Goal: Information Seeking & Learning: Learn about a topic

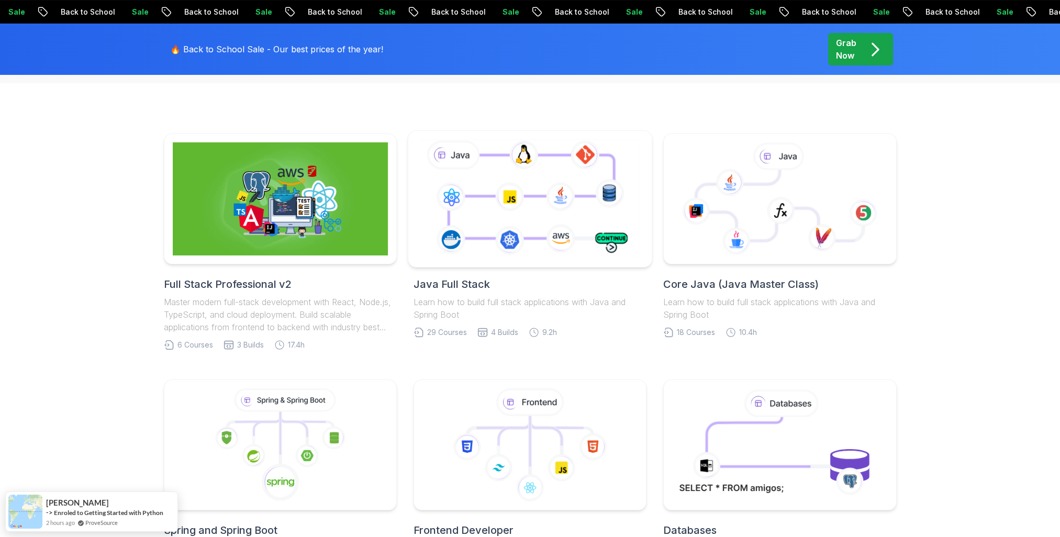
scroll to position [262, 0]
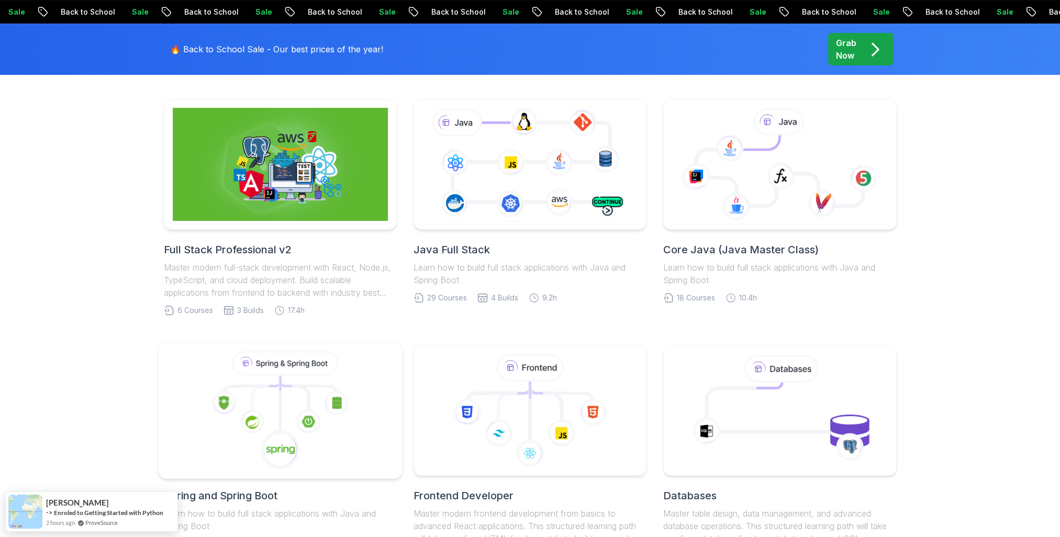
click at [229, 421] on icon at bounding box center [280, 410] width 226 height 119
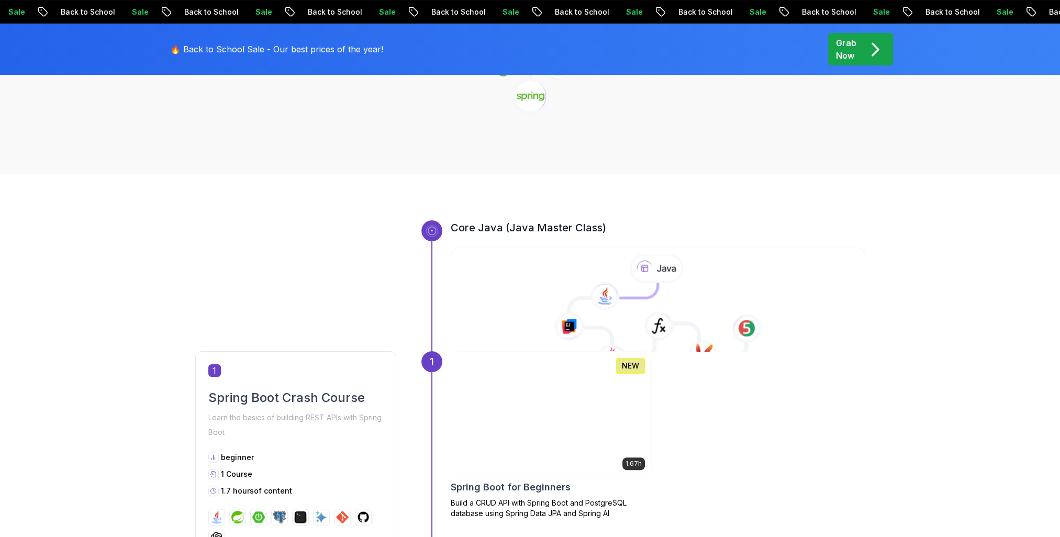
scroll to position [314, 0]
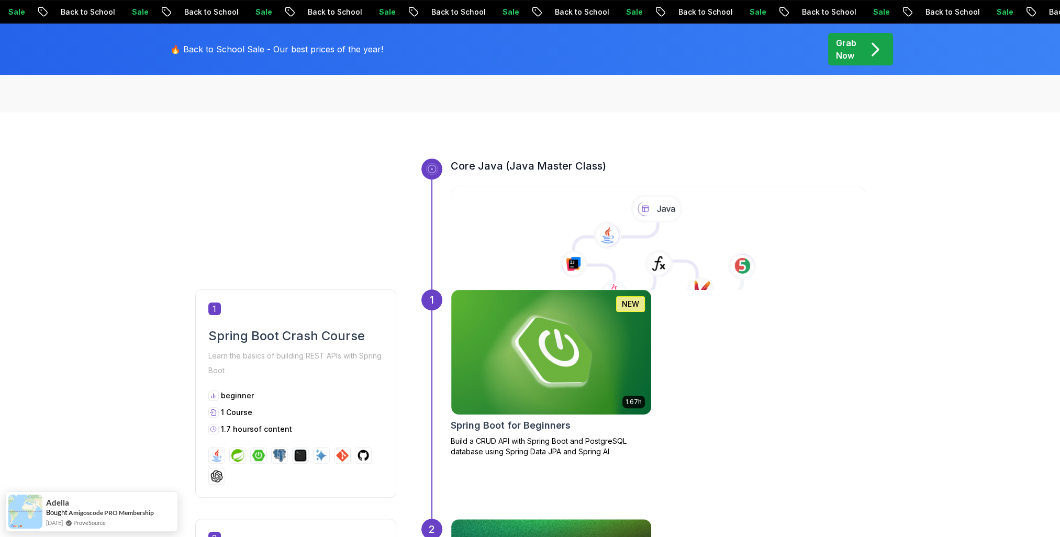
click at [436, 168] on icon at bounding box center [430, 168] width 9 height 9
click at [561, 209] on icon at bounding box center [657, 252] width 417 height 120
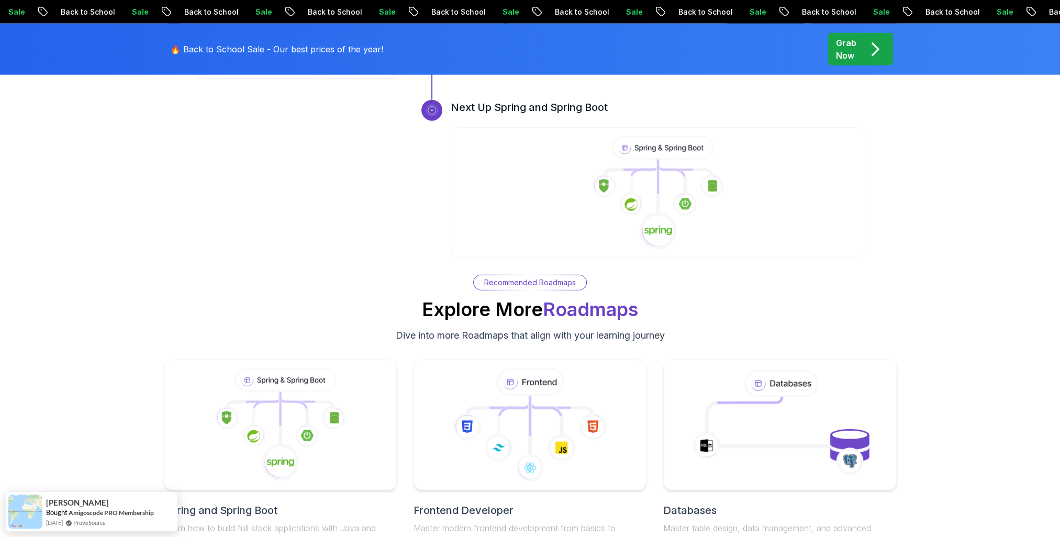
scroll to position [3715, 0]
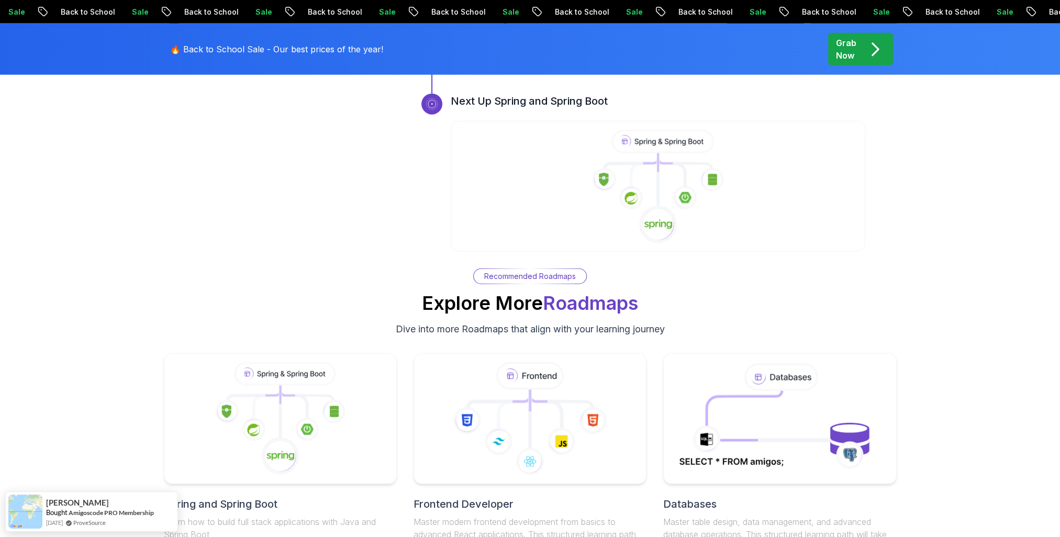
click at [1038, 327] on div "Recommended Roadmaps Explore More Roadmaps Dive into more Roadmaps that align w…" at bounding box center [530, 419] width 1060 height 402
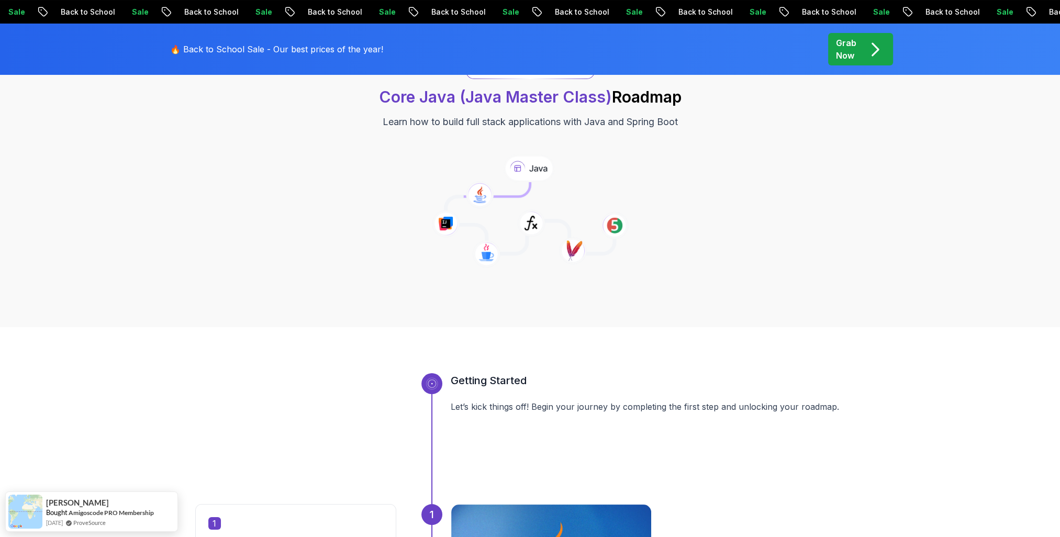
scroll to position [0, 0]
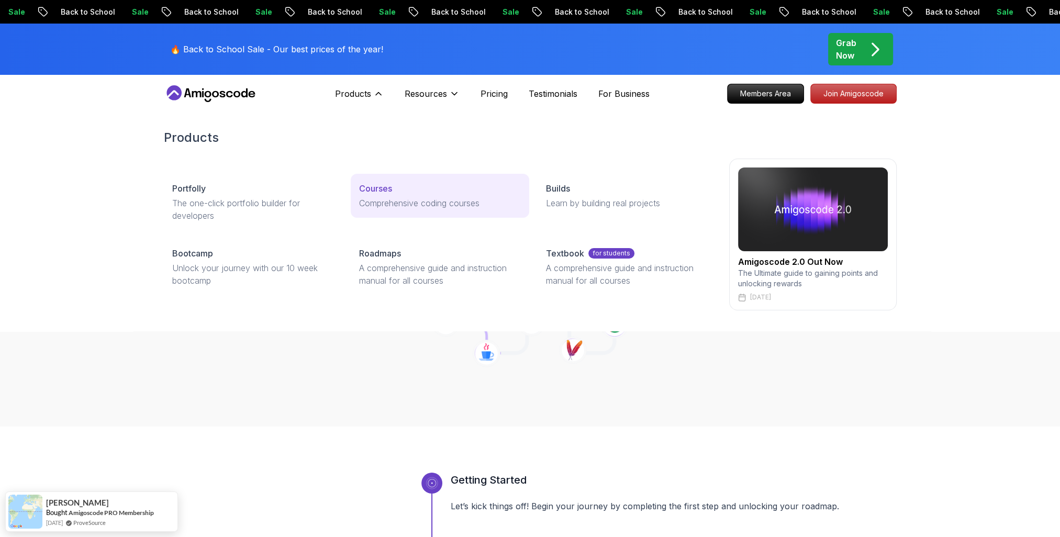
click at [379, 197] on p "Comprehensive coding courses" at bounding box center [440, 203] width 162 height 13
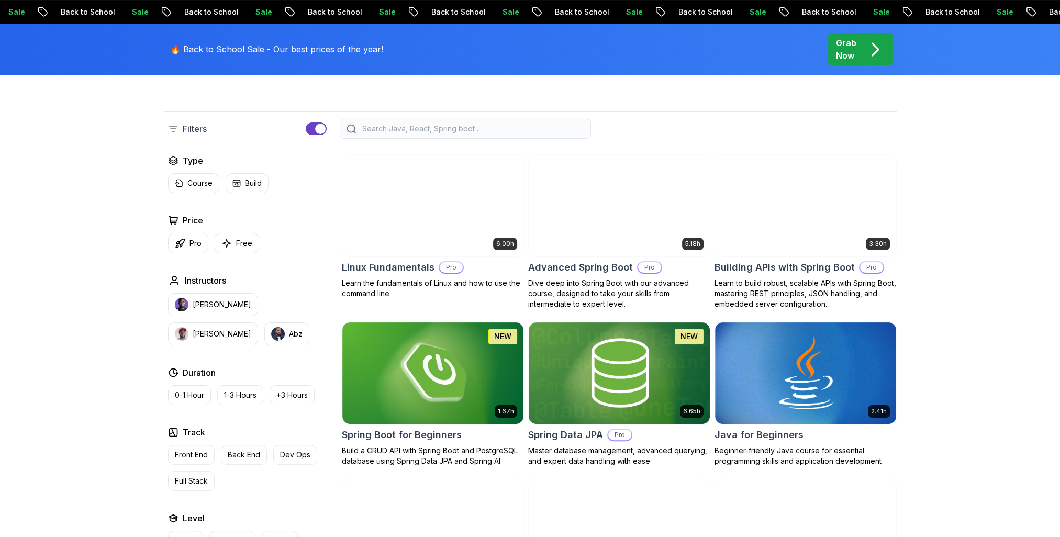
scroll to position [262, 0]
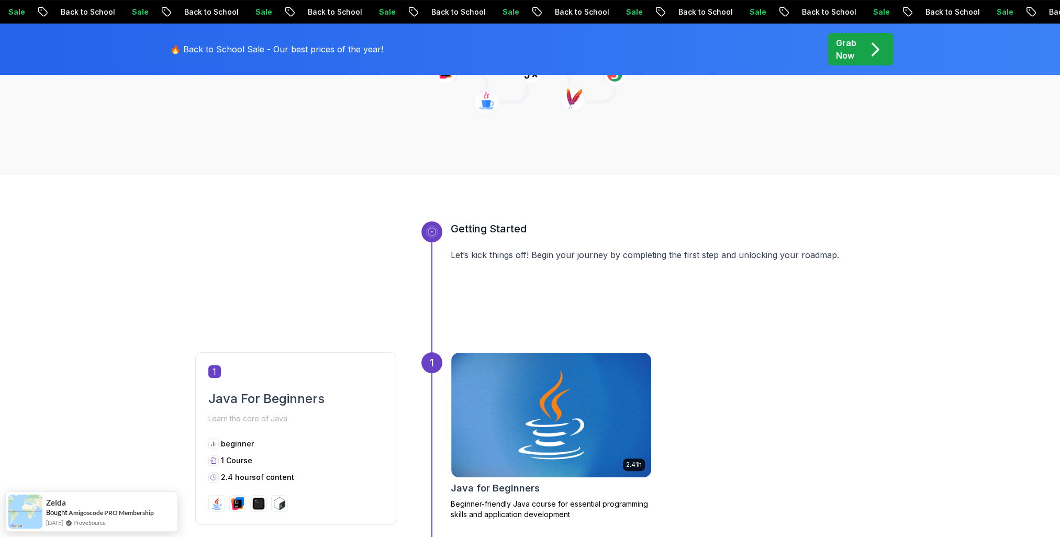
scroll to position [262, 0]
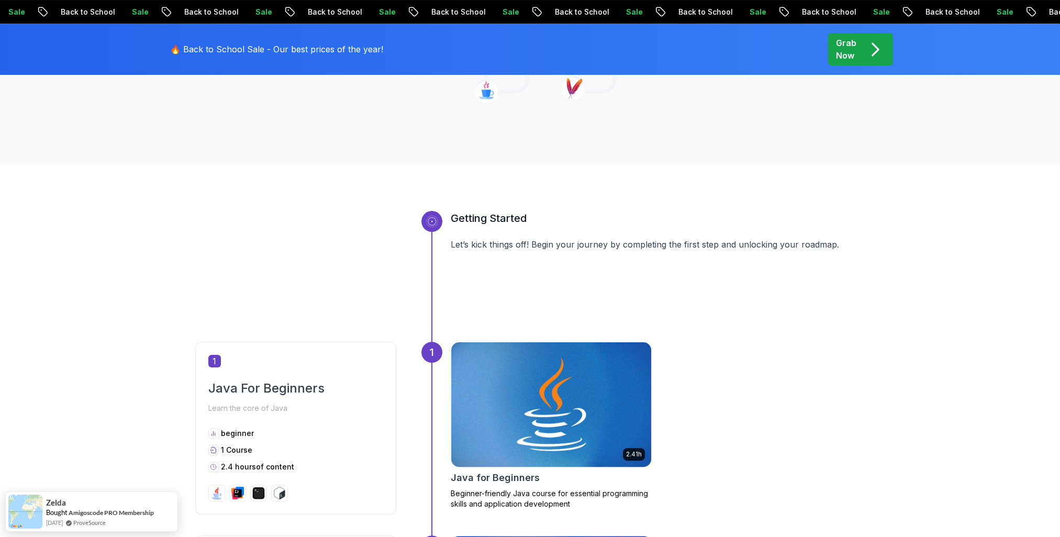
click at [605, 443] on img at bounding box center [551, 404] width 210 height 131
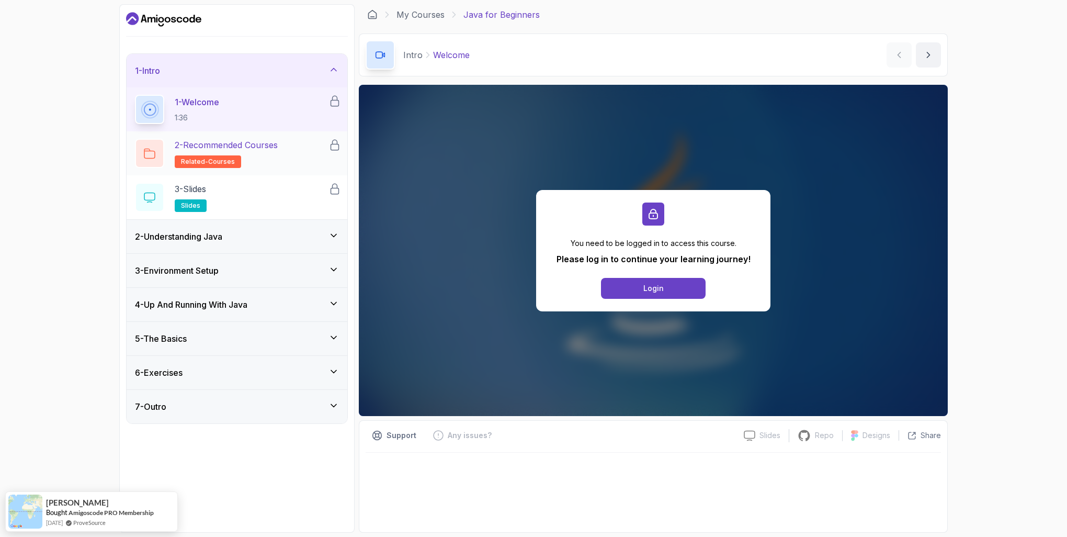
click at [265, 160] on h2 "2 - Recommended Courses related-courses" at bounding box center [226, 153] width 103 height 29
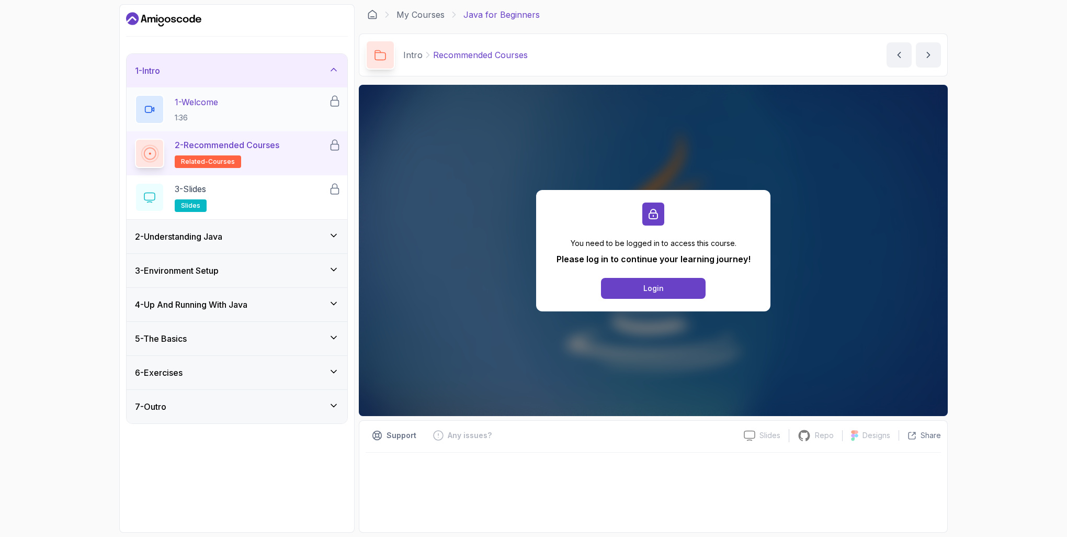
click at [256, 110] on div "1 - Welcome 1:36" at bounding box center [232, 109] width 194 height 29
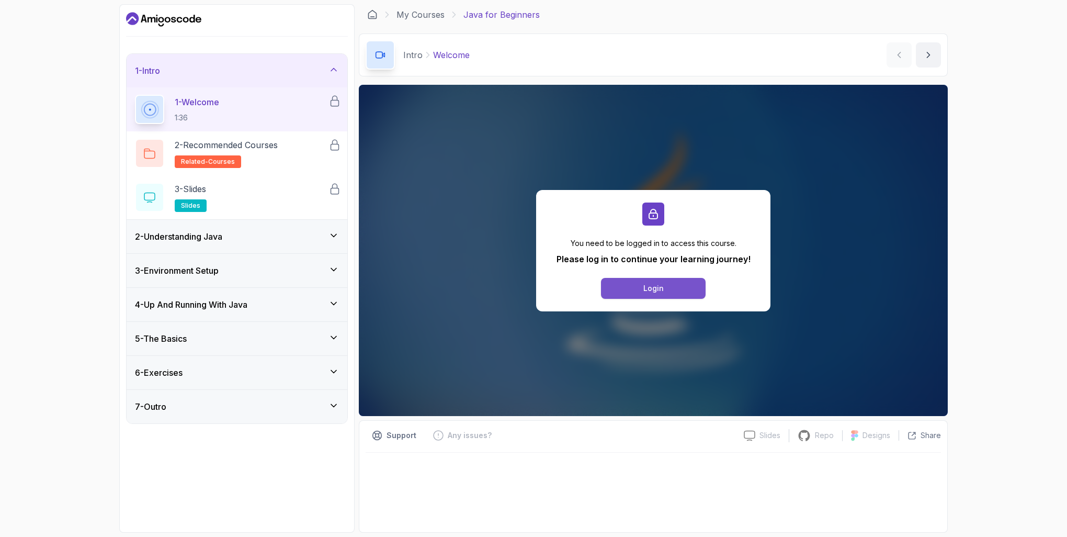
click at [619, 294] on button "Login" at bounding box center [653, 288] width 105 height 21
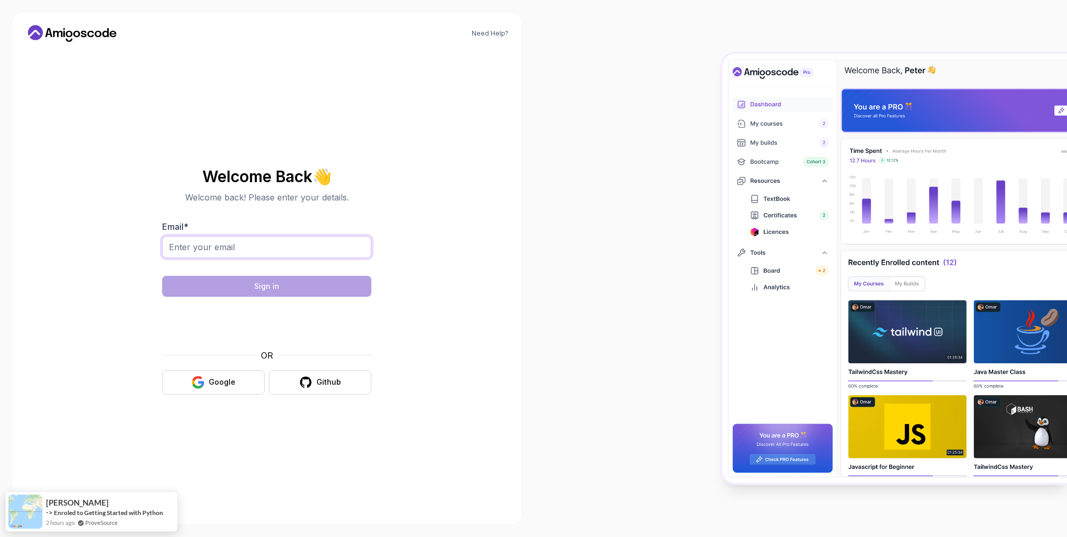
click at [257, 243] on input "Email *" at bounding box center [266, 247] width 209 height 22
type input "timybueschel@gmail.com"
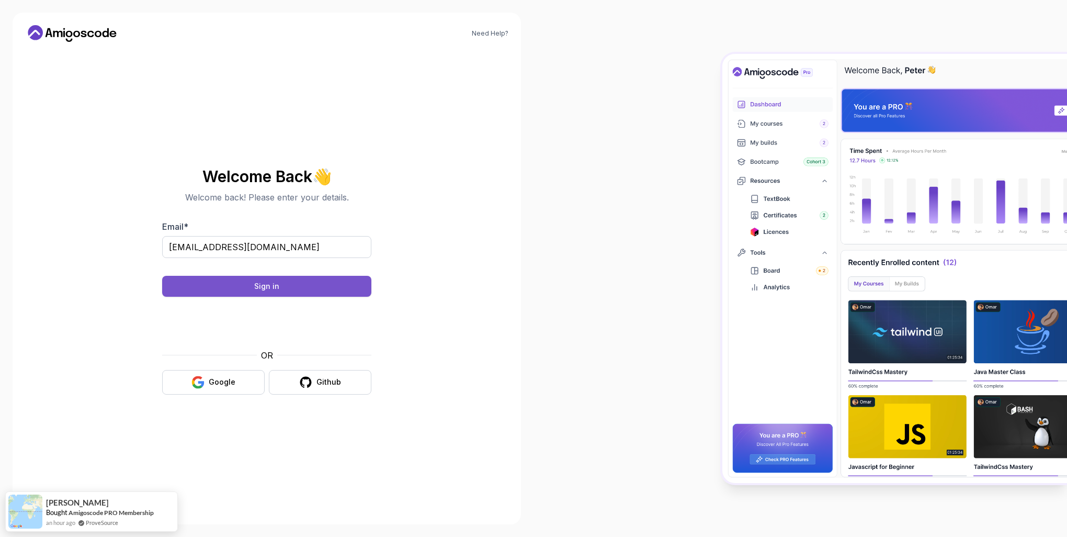
click at [296, 291] on button "Sign in" at bounding box center [266, 286] width 209 height 21
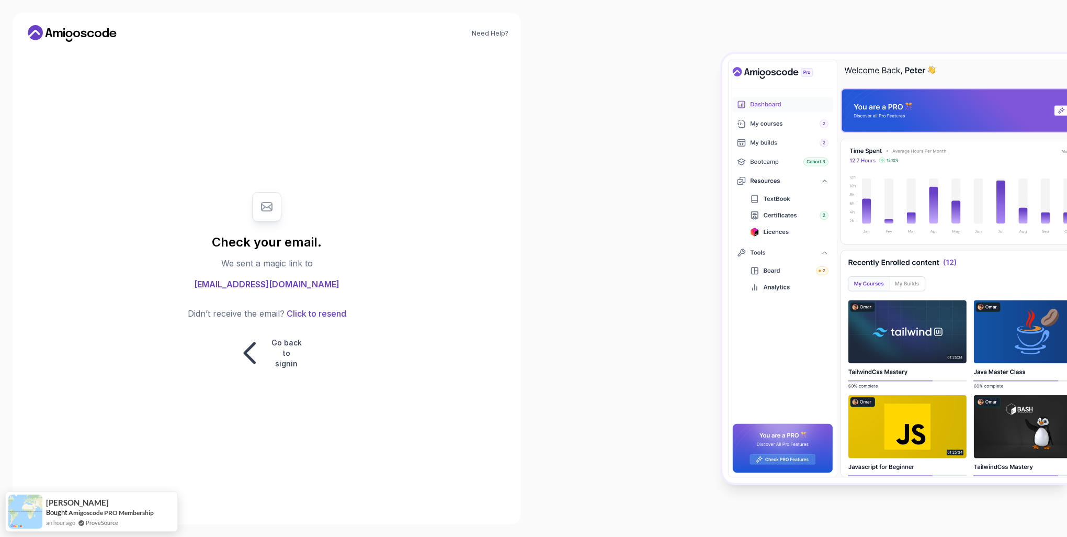
click at [682, 187] on body "Need Help? Check your email. We sent a magic link to timybueschel@gmail.com Did…" at bounding box center [533, 268] width 1067 height 537
click at [291, 343] on p "Go back to signin" at bounding box center [286, 353] width 31 height 31
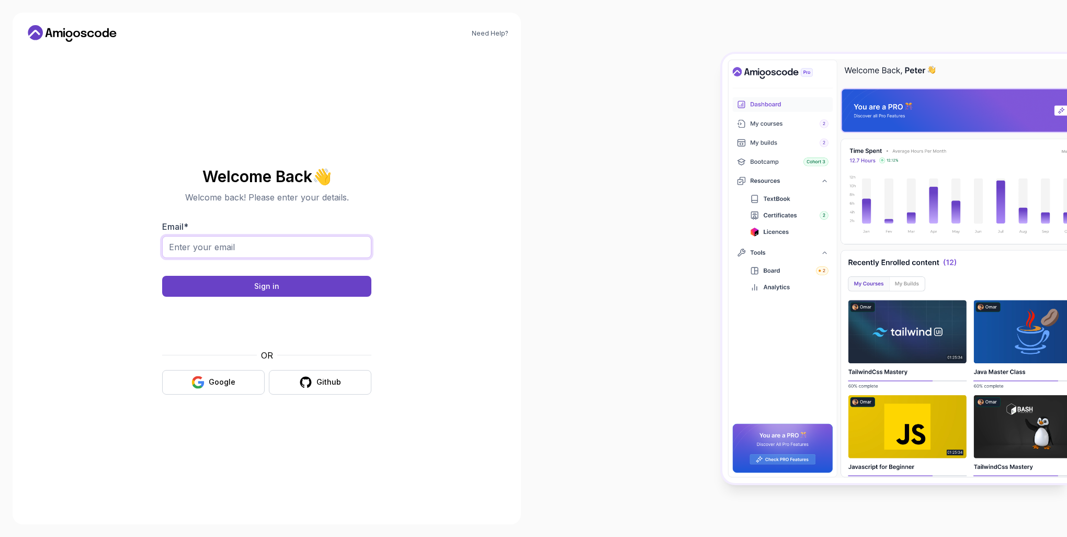
click at [245, 246] on input "Email *" at bounding box center [266, 247] width 209 height 22
type input "timybueschel@gmail.com"
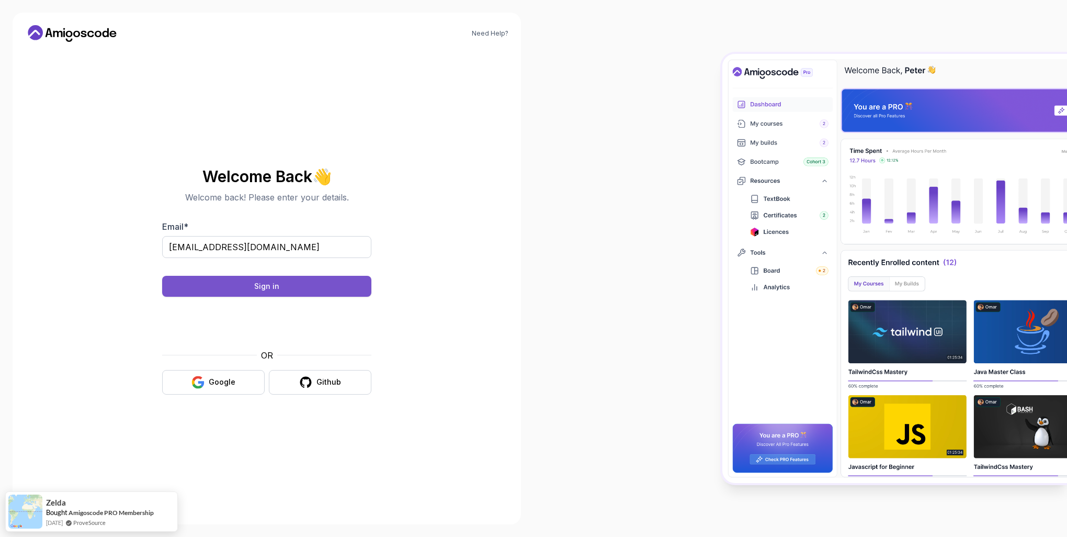
click at [234, 292] on button "Sign in" at bounding box center [266, 286] width 209 height 21
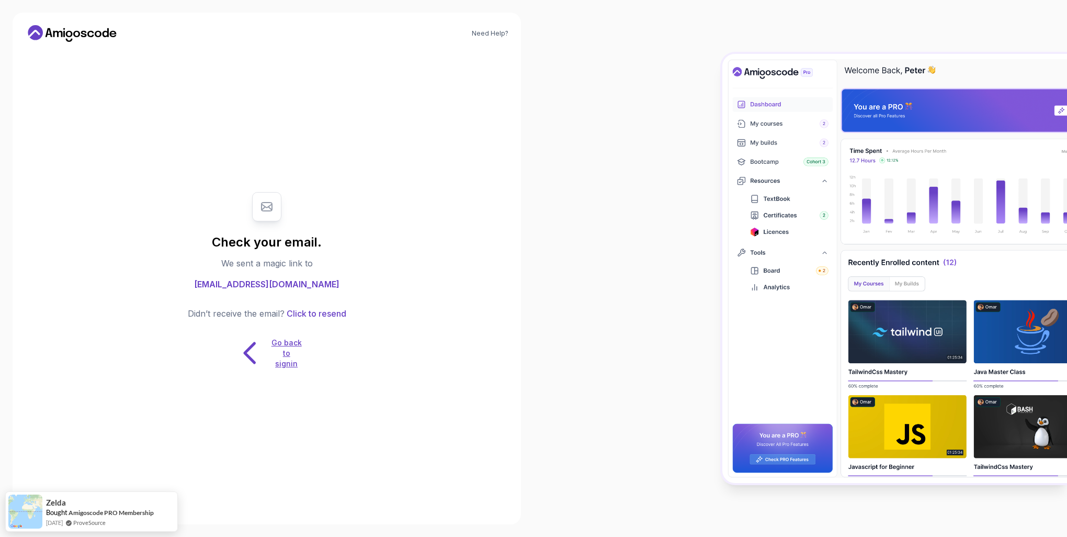
click at [277, 350] on p "Go back to signin" at bounding box center [286, 353] width 31 height 31
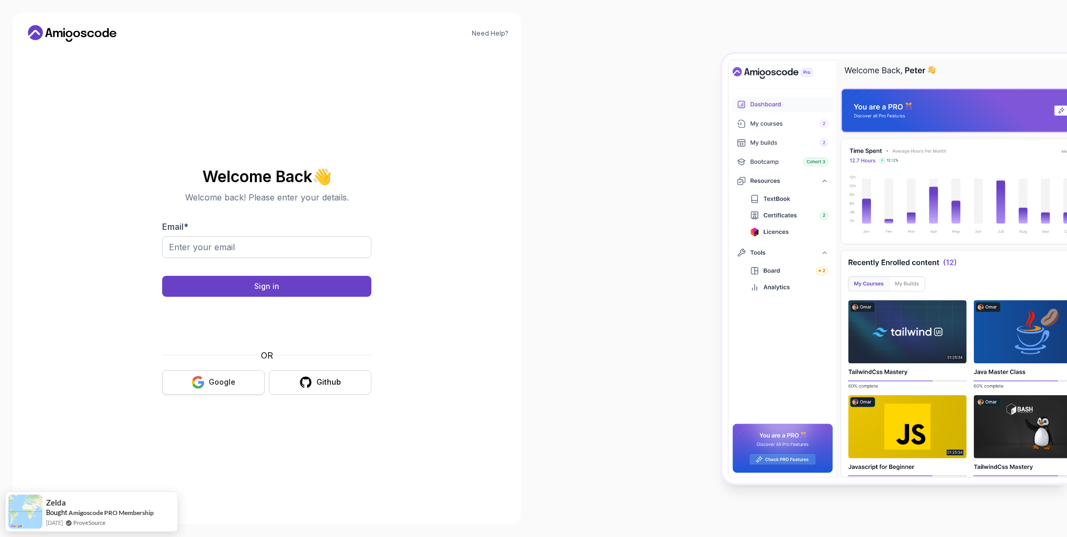
click at [232, 390] on button "Google" at bounding box center [213, 382] width 103 height 25
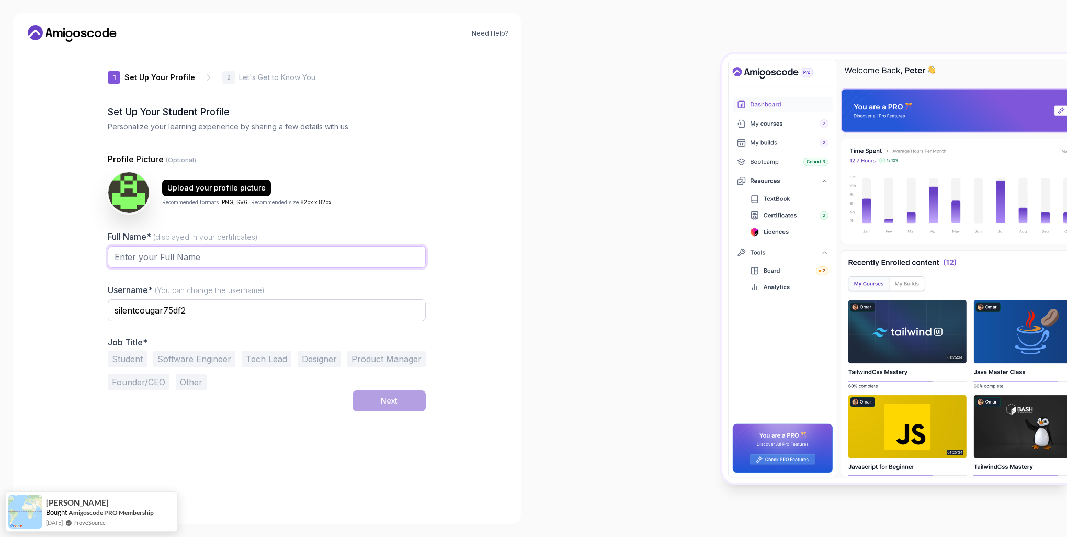
click at [150, 260] on input "Full Name* (displayed in your certificates)" at bounding box center [267, 257] width 318 height 22
type input "t"
type input "Tim Büschel"
click at [210, 312] on input "silentcougar75df2" at bounding box center [267, 310] width 318 height 22
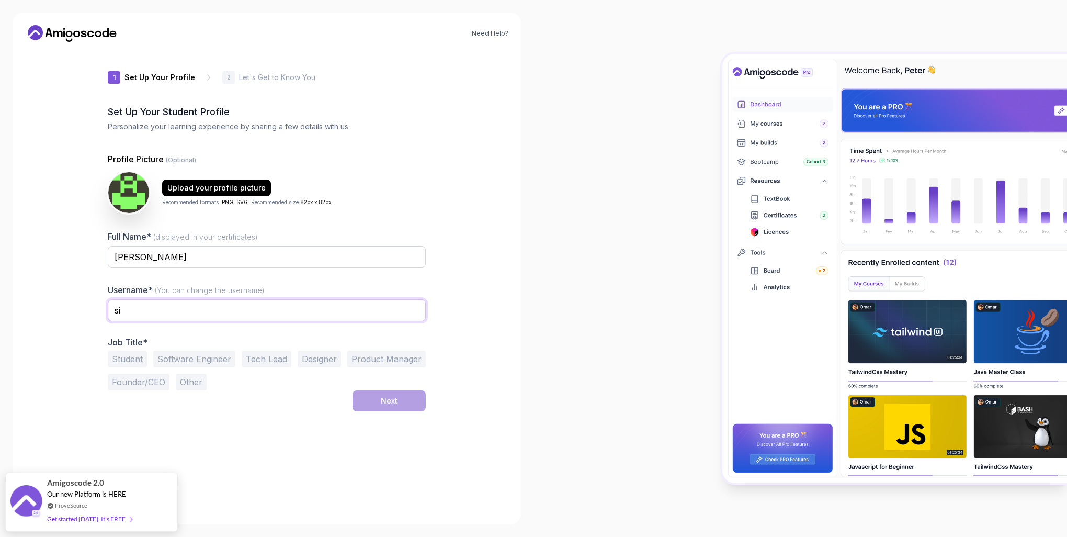
type input "s"
type input "timb6"
click at [195, 386] on button "Other" at bounding box center [191, 382] width 31 height 17
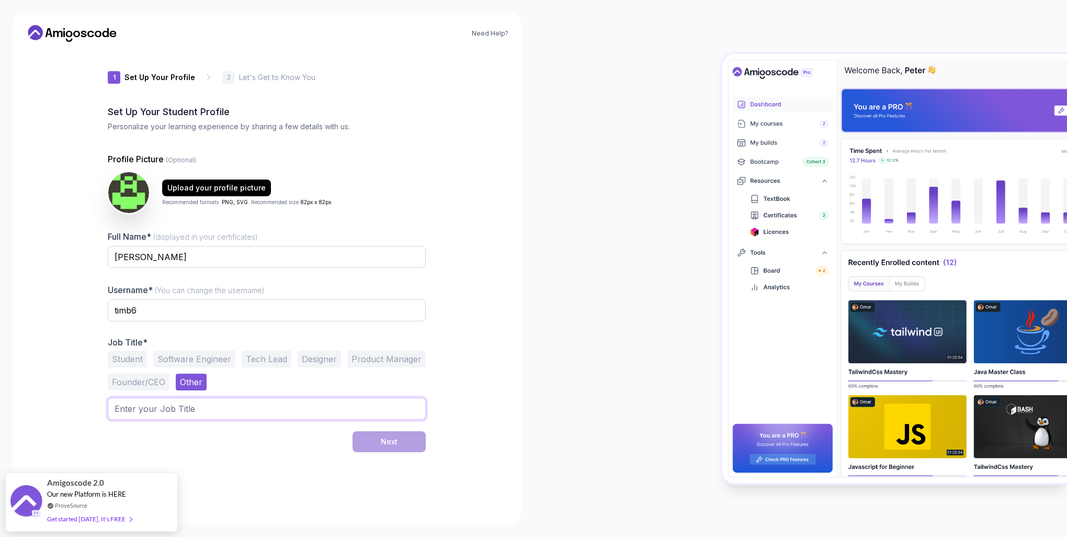
click at [227, 411] on input "text" at bounding box center [267, 409] width 318 height 22
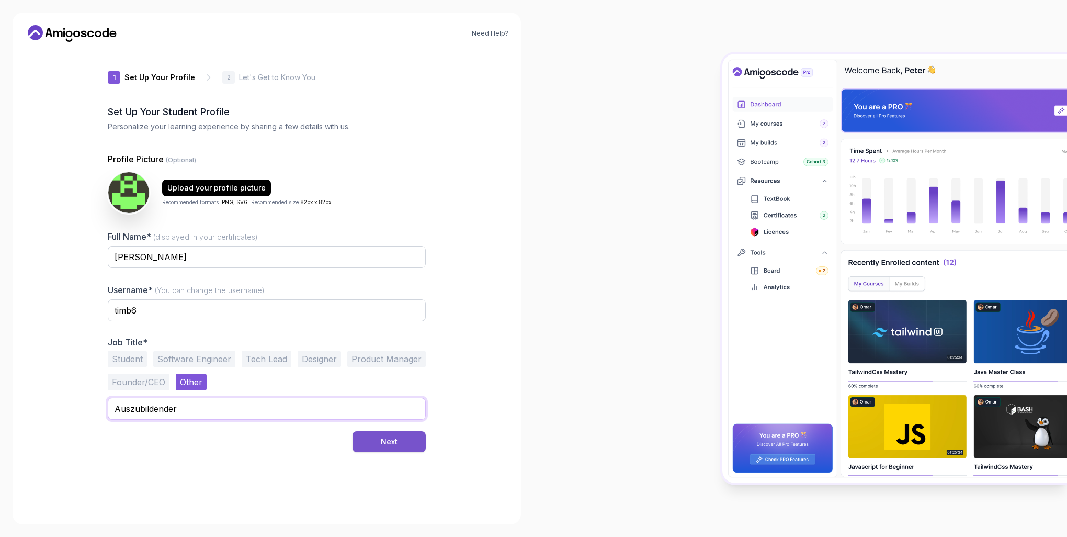
type input "Auszubildender"
click at [398, 437] on button "Next" at bounding box center [389, 441] width 73 height 21
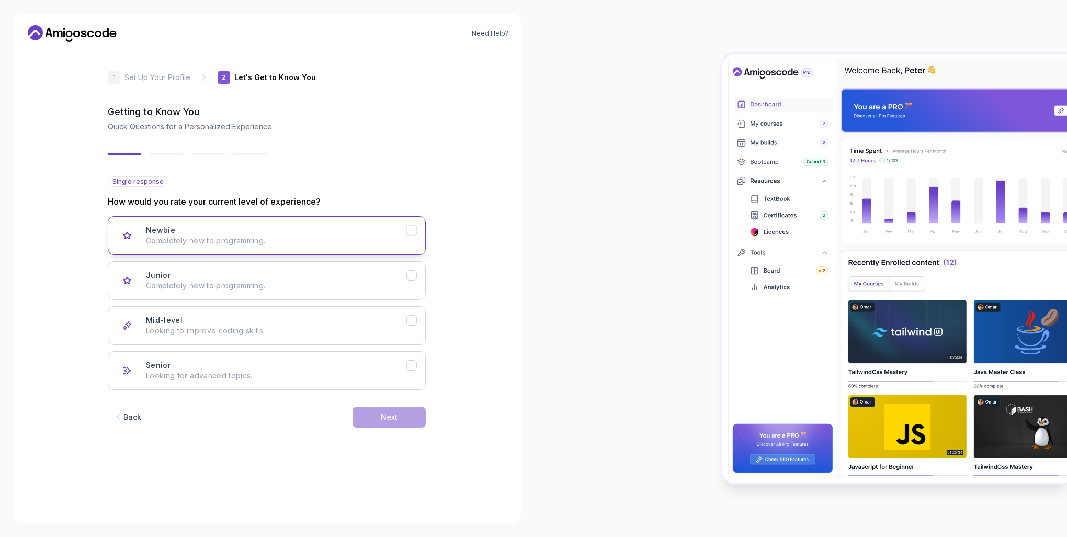
click at [310, 253] on button "Newbie Completely new to programming." at bounding box center [267, 235] width 318 height 39
click at [320, 277] on div "Junior Completely new to programming." at bounding box center [276, 280] width 261 height 21
click at [370, 235] on p "Completely new to programming." at bounding box center [276, 240] width 261 height 10
click at [398, 424] on button "Next" at bounding box center [389, 417] width 73 height 21
click at [313, 244] on p "Node.js, Python, Java" at bounding box center [276, 240] width 261 height 10
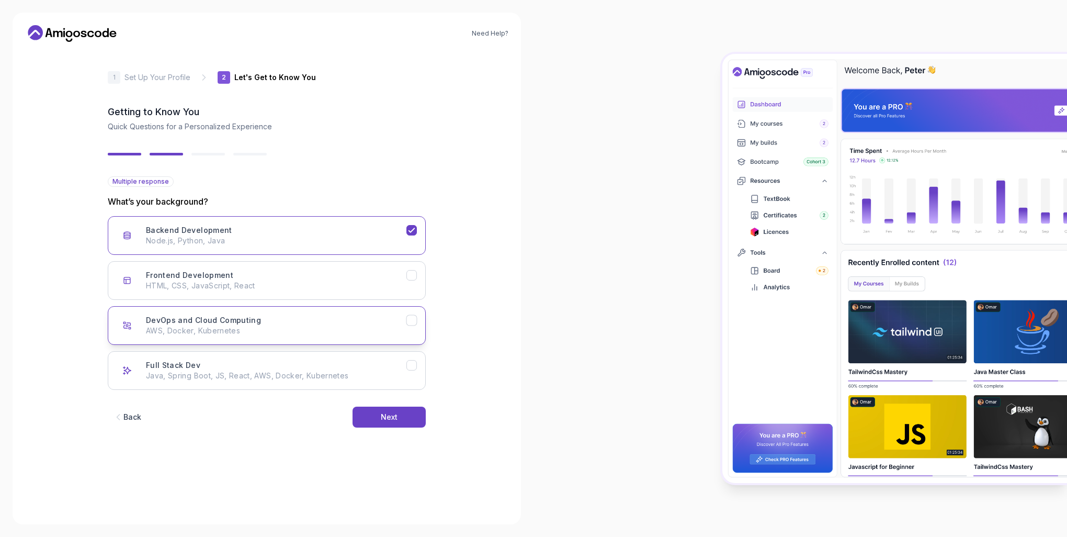
click at [306, 319] on div "DevOps and Cloud Computing AWS, Docker, Kubernetes" at bounding box center [276, 325] width 261 height 21
click at [332, 370] on p "Java, Spring Boot, JS, React, AWS, Docker, Kubernetes" at bounding box center [276, 375] width 261 height 10
click at [385, 424] on button "Next" at bounding box center [389, 417] width 73 height 21
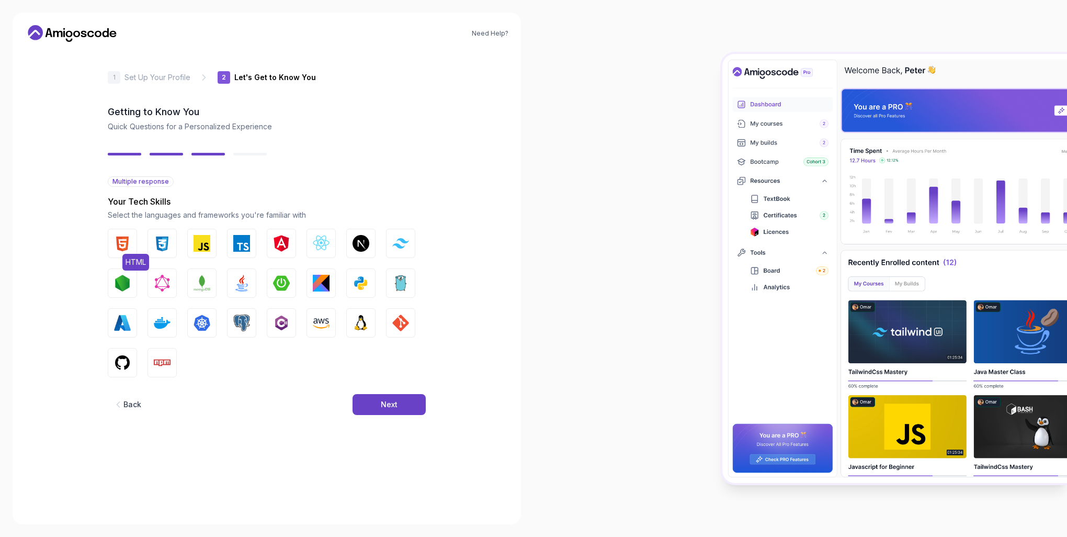
click at [130, 246] on img "button" at bounding box center [122, 243] width 17 height 17
click at [171, 245] on button "CSS" at bounding box center [162, 243] width 29 height 29
click at [237, 281] on img "button" at bounding box center [241, 283] width 17 height 17
click at [273, 277] on img "button" at bounding box center [281, 283] width 17 height 17
click at [234, 324] on img "button" at bounding box center [241, 322] width 17 height 17
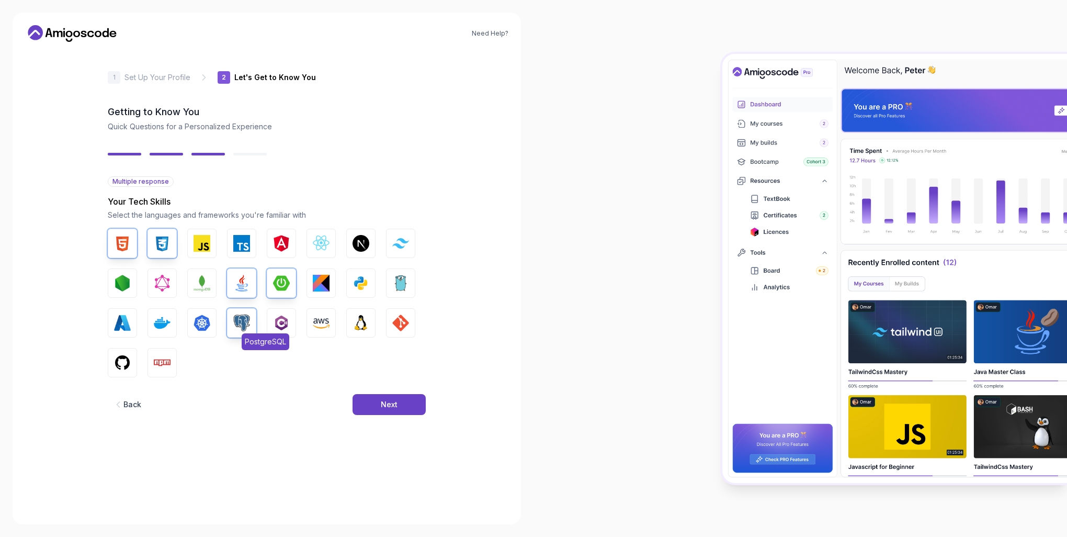
click at [241, 326] on img "button" at bounding box center [241, 322] width 17 height 17
click at [229, 316] on button "PostgreSQL" at bounding box center [241, 322] width 29 height 29
click at [402, 400] on button "Next" at bounding box center [389, 404] width 73 height 21
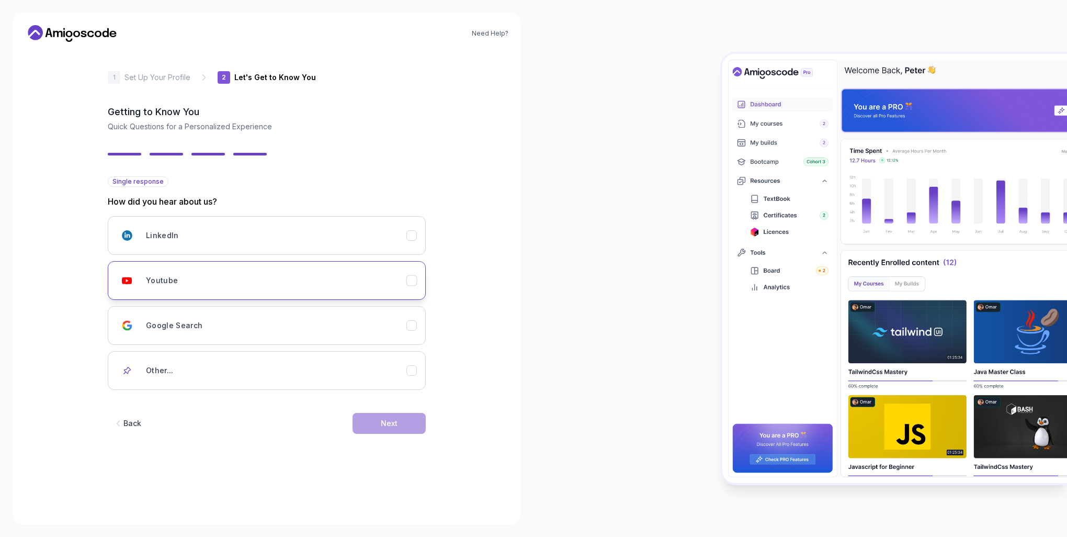
click at [210, 287] on div "Youtube" at bounding box center [276, 280] width 261 height 21
click at [384, 420] on div "Next" at bounding box center [389, 423] width 17 height 10
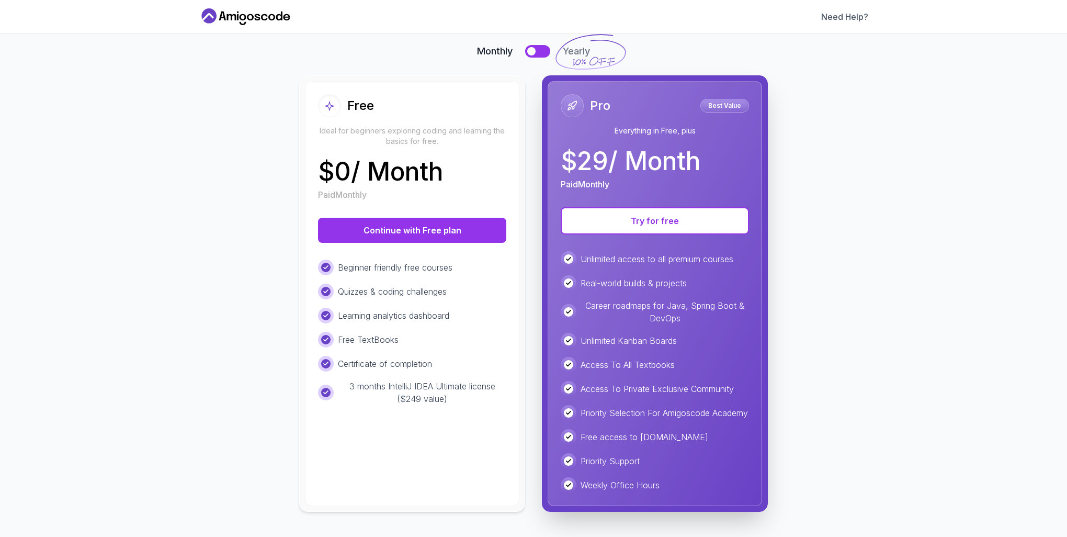
scroll to position [80, 0]
click at [434, 233] on button "Continue with Free plan" at bounding box center [412, 230] width 188 height 25
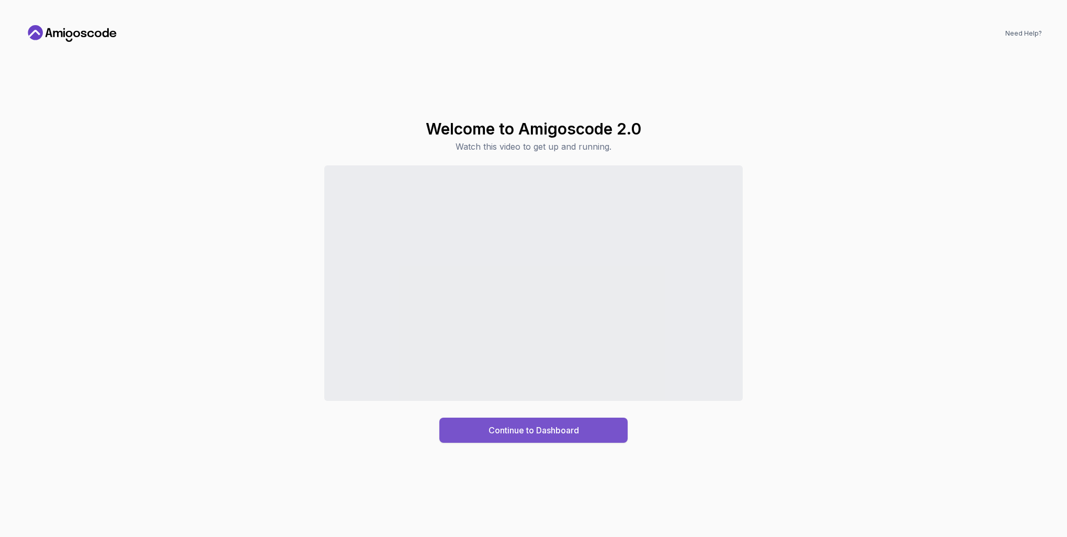
click at [500, 434] on div "Continue to Dashboard" at bounding box center [534, 430] width 91 height 13
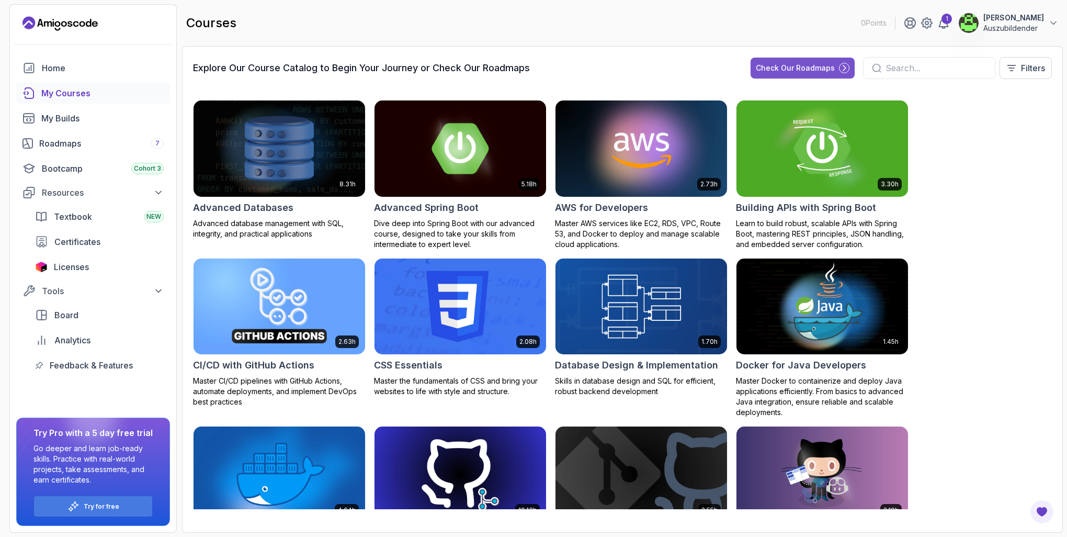
click at [796, 68] on div "Check Our Roadmaps" at bounding box center [795, 68] width 79 height 10
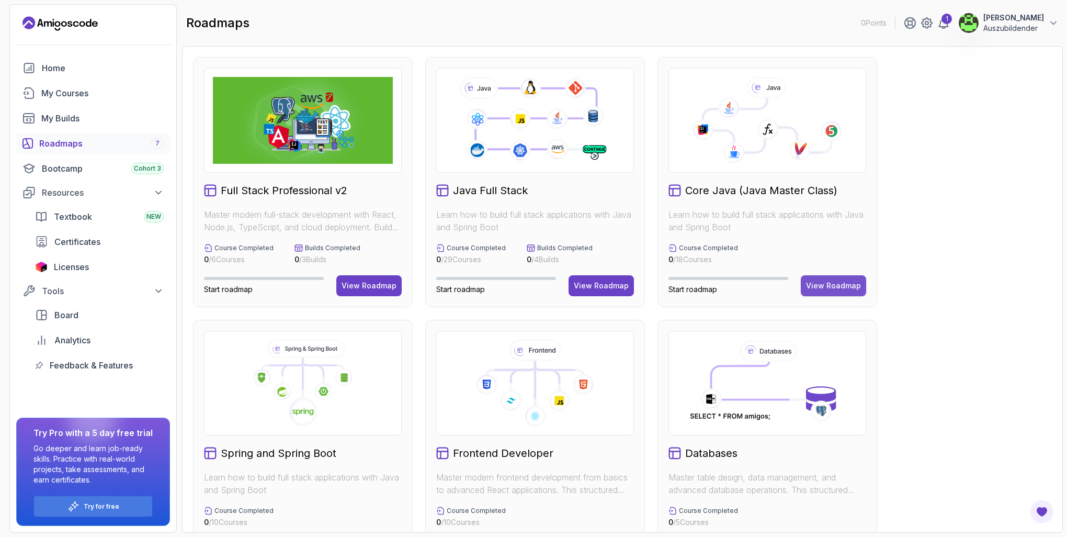
click at [843, 288] on div "View Roadmap" at bounding box center [833, 285] width 55 height 10
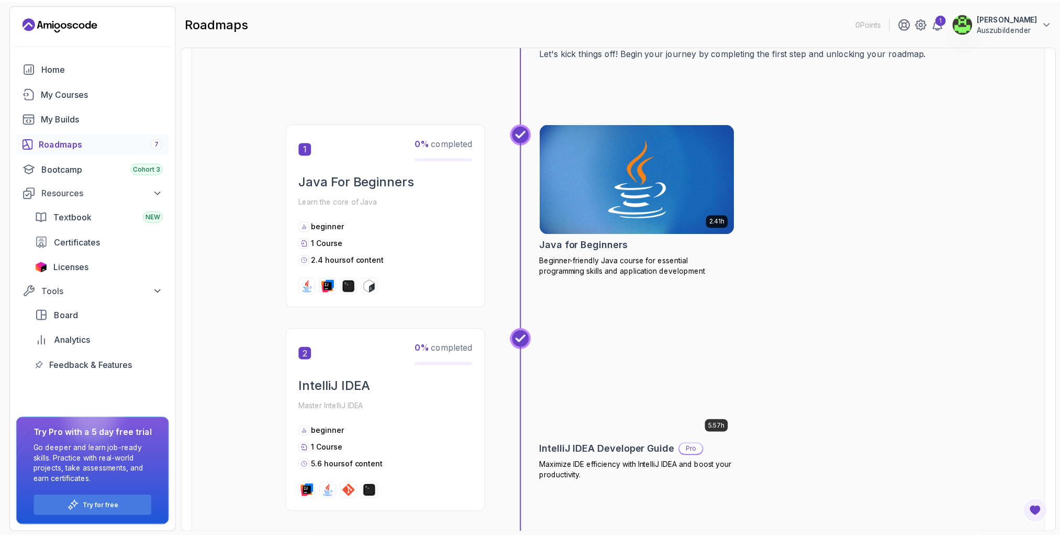
scroll to position [105, 0]
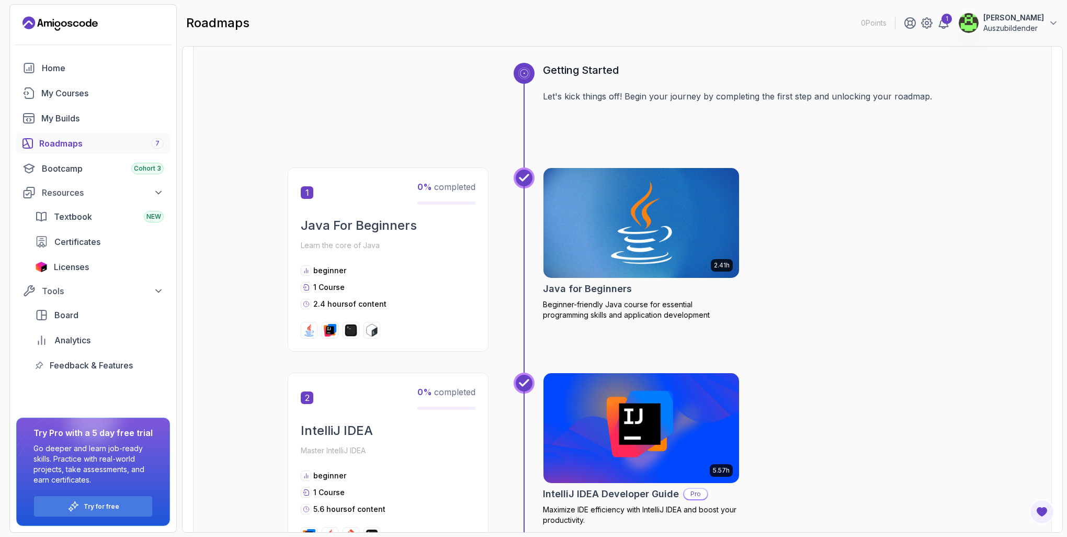
click at [640, 254] on img at bounding box center [642, 222] width 206 height 115
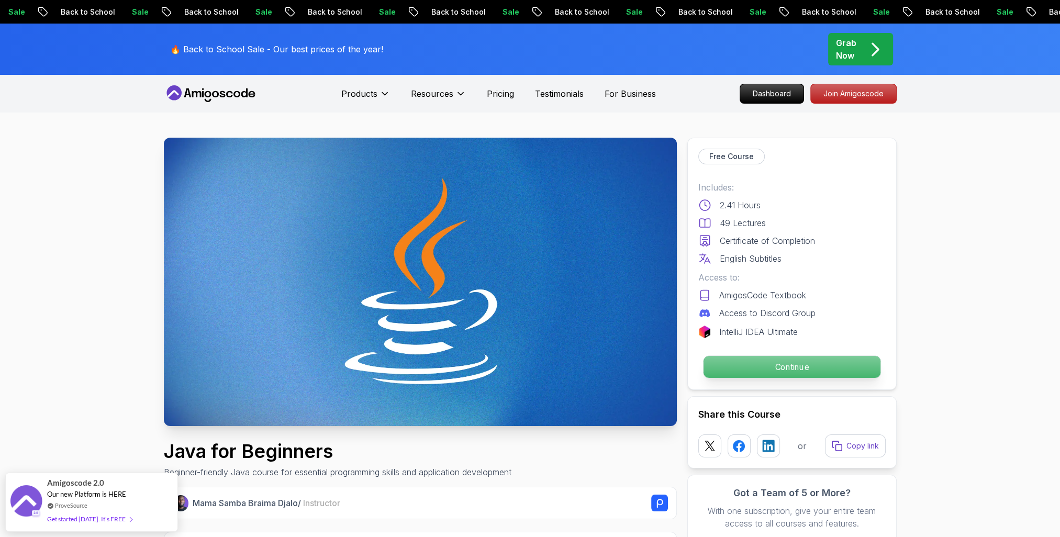
click at [743, 366] on p "Continue" at bounding box center [791, 367] width 177 height 22
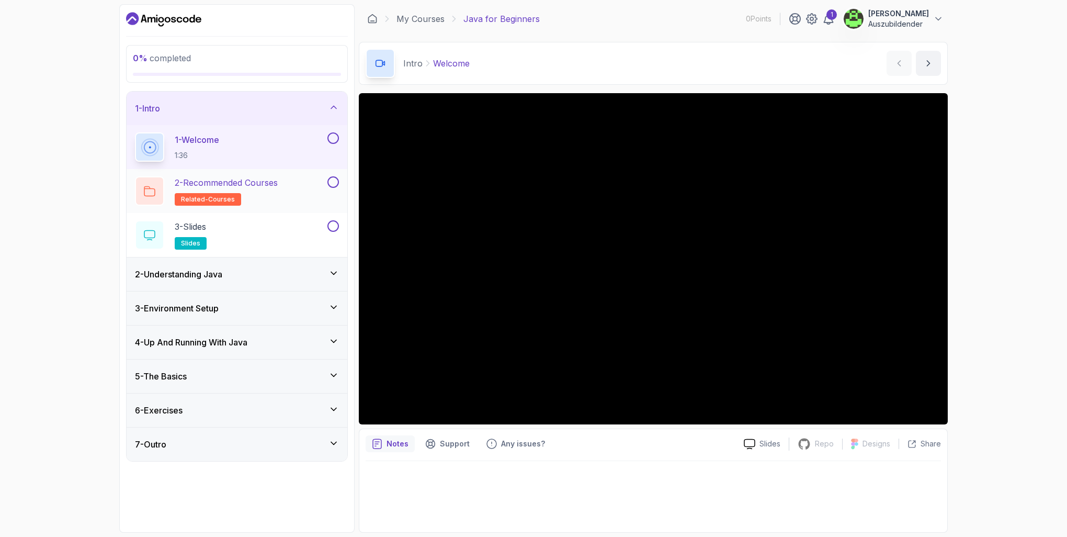
click at [331, 180] on button at bounding box center [334, 182] width 12 height 12
click at [339, 179] on div "2 - Recommended Courses related-courses" at bounding box center [237, 191] width 221 height 44
click at [332, 180] on icon at bounding box center [333, 182] width 9 height 10
click at [144, 187] on icon at bounding box center [149, 190] width 10 height 9
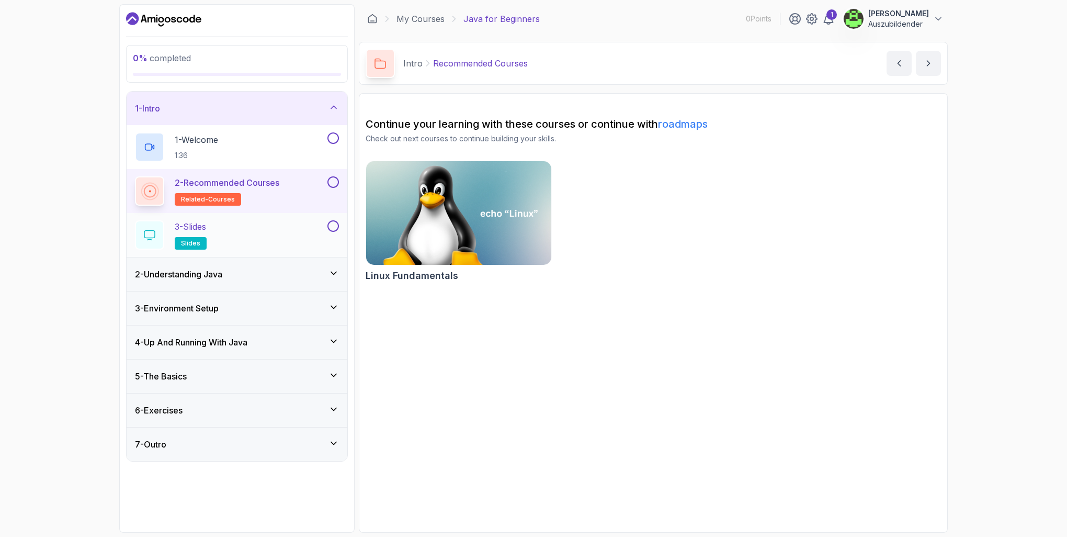
click at [163, 220] on div "3 - Slides slides" at bounding box center [230, 234] width 190 height 29
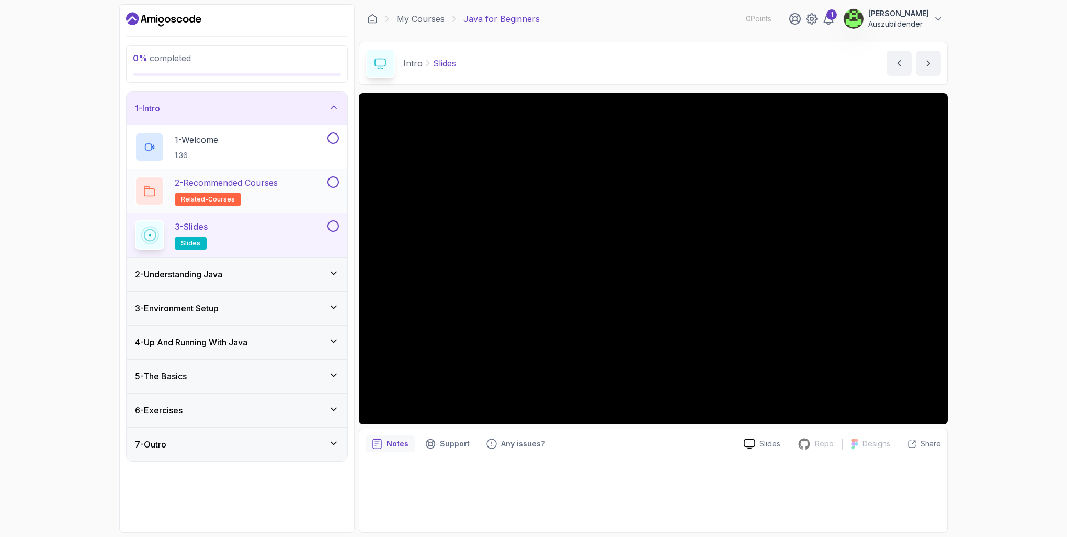
click at [157, 273] on h3 "2 - Understanding Java" at bounding box center [178, 274] width 87 height 13
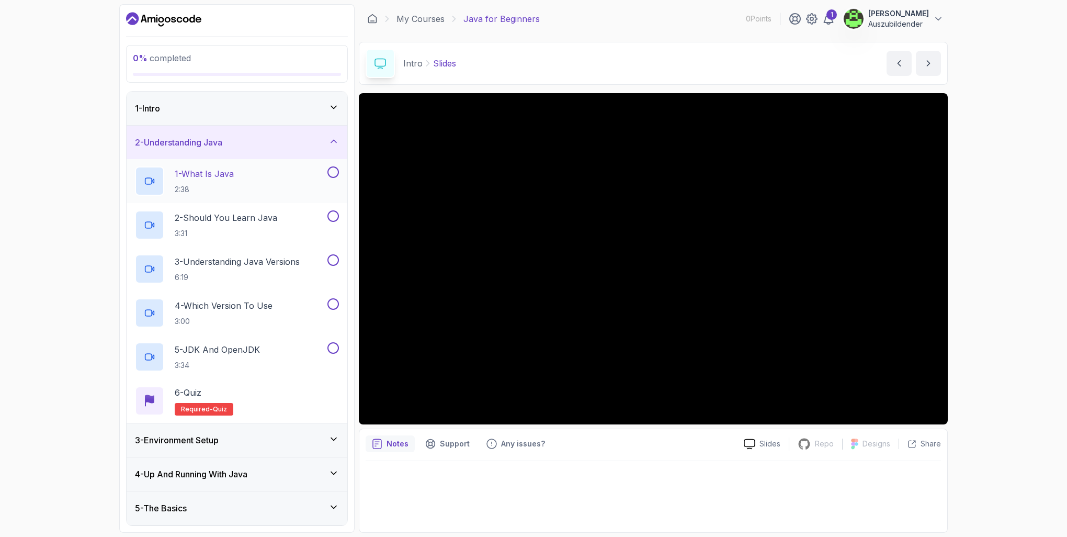
click at [210, 175] on p "1 - What Is Java" at bounding box center [204, 173] width 59 height 13
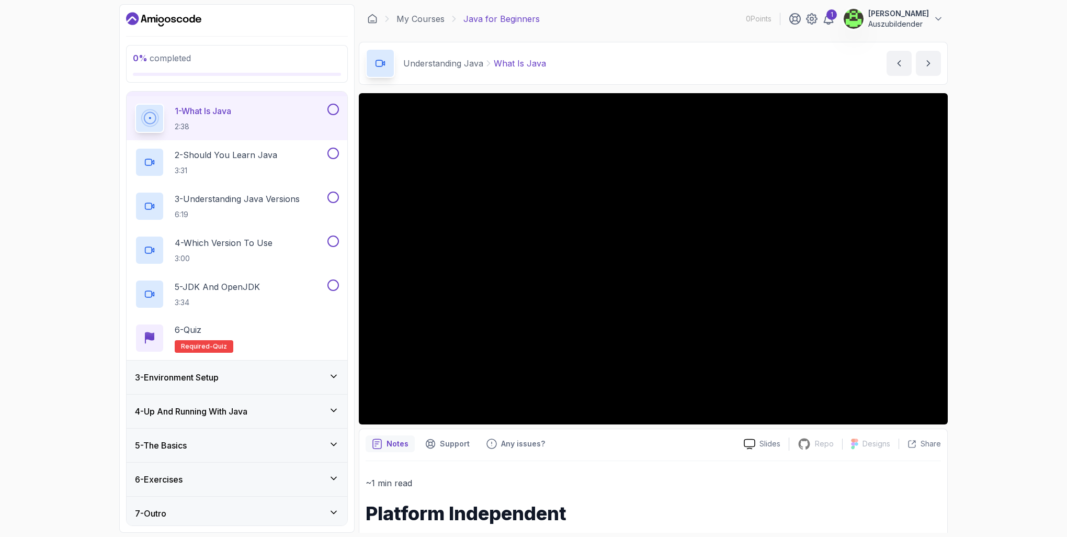
scroll to position [66, 0]
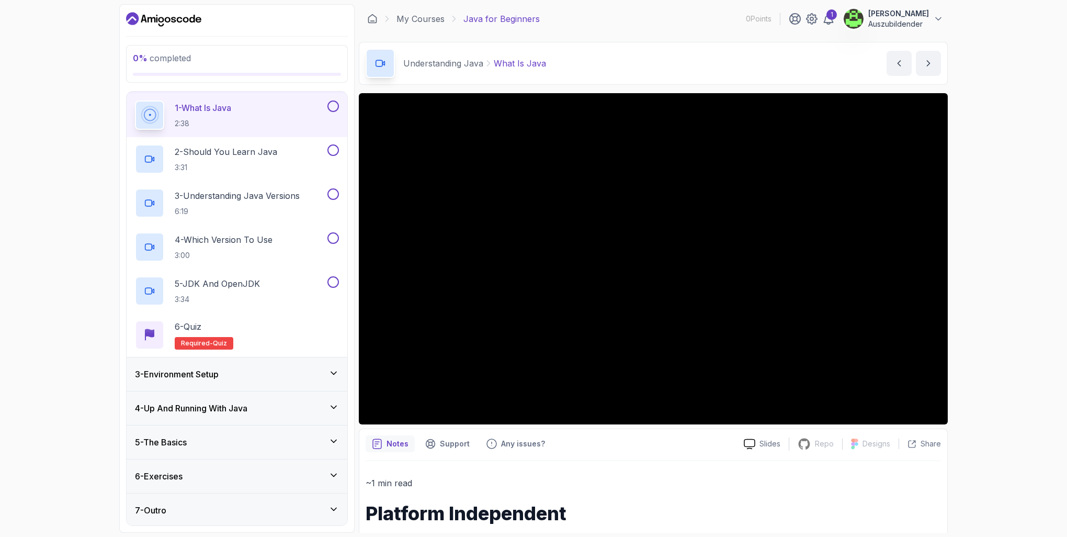
click at [197, 438] on div "5 - The Basics" at bounding box center [237, 442] width 204 height 13
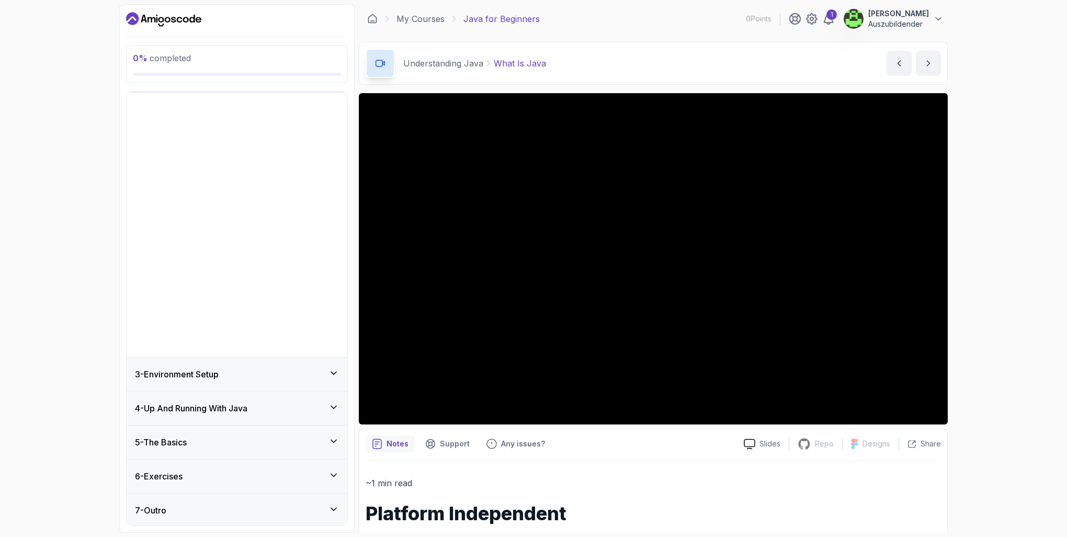
scroll to position [0, 0]
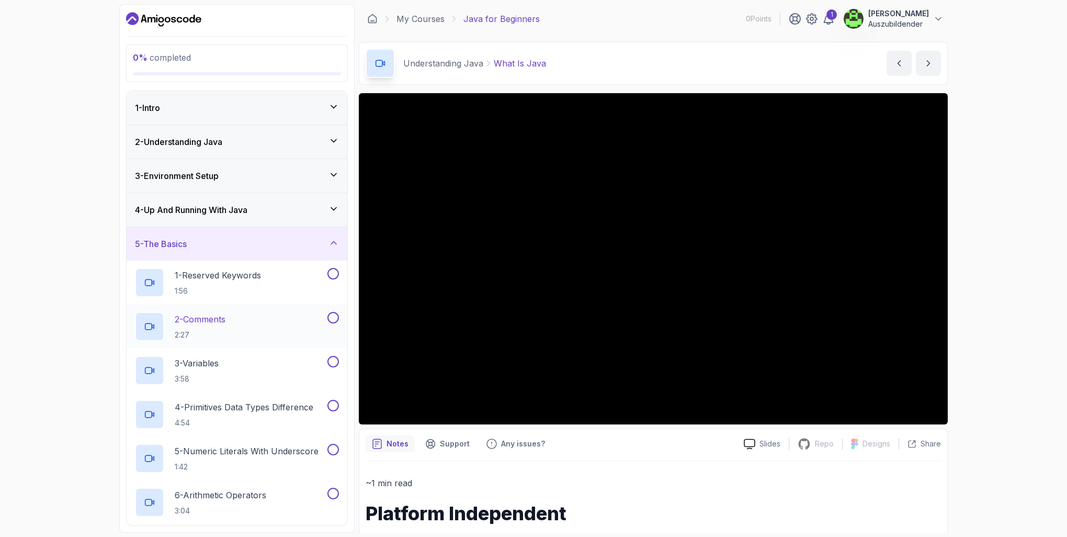
click at [224, 330] on p "2:27" at bounding box center [200, 335] width 51 height 10
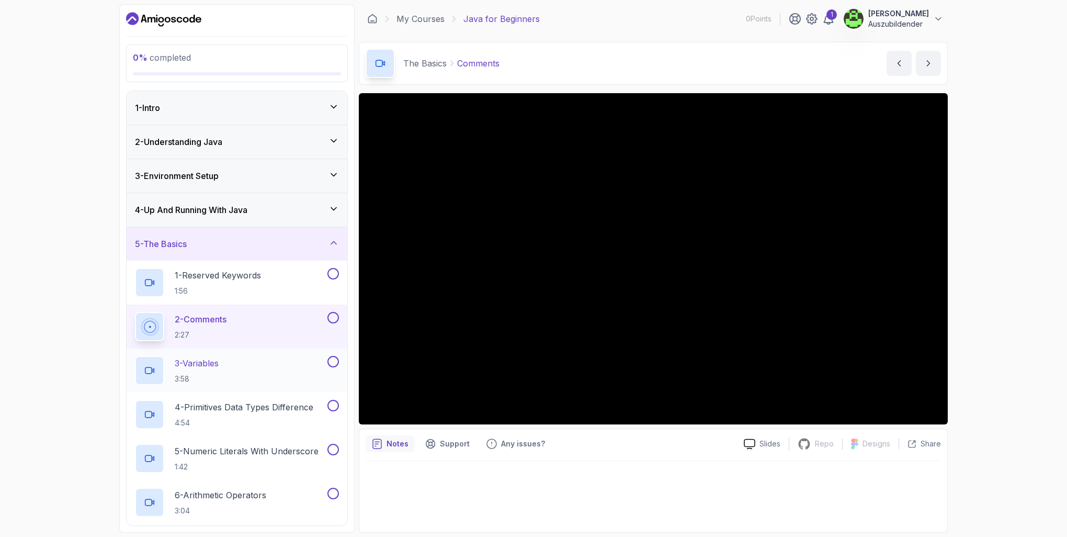
click at [251, 365] on div "3 - Variables 3:58" at bounding box center [230, 370] width 190 height 29
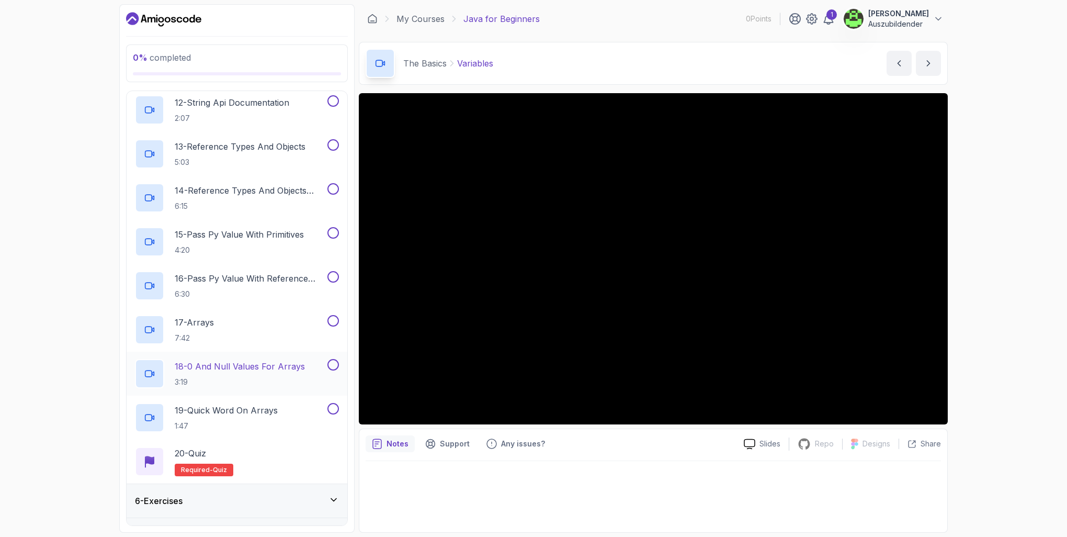
scroll to position [681, 0]
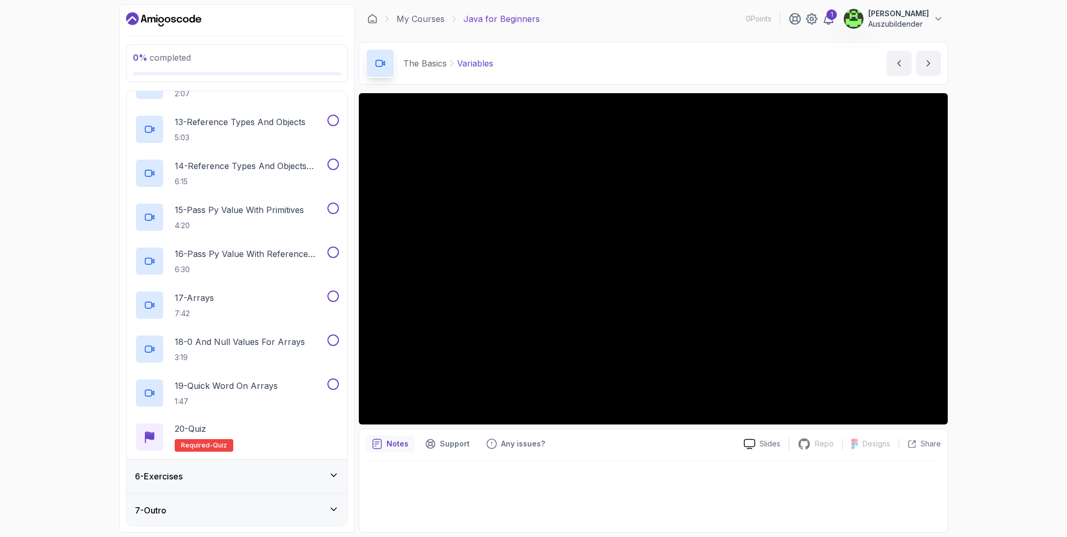
click at [262, 479] on div "6 - Exercises" at bounding box center [237, 476] width 204 height 13
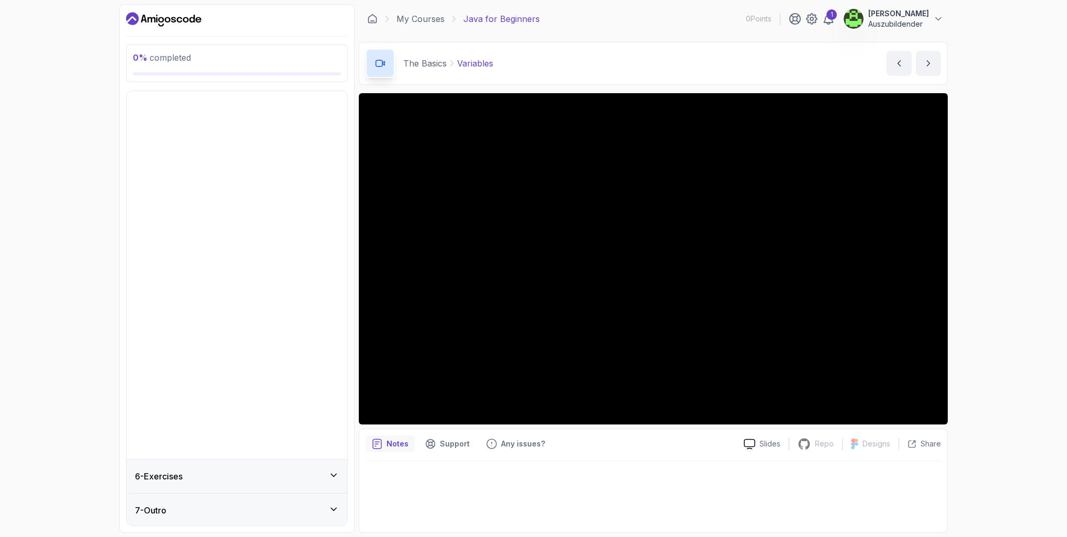
scroll to position [0, 0]
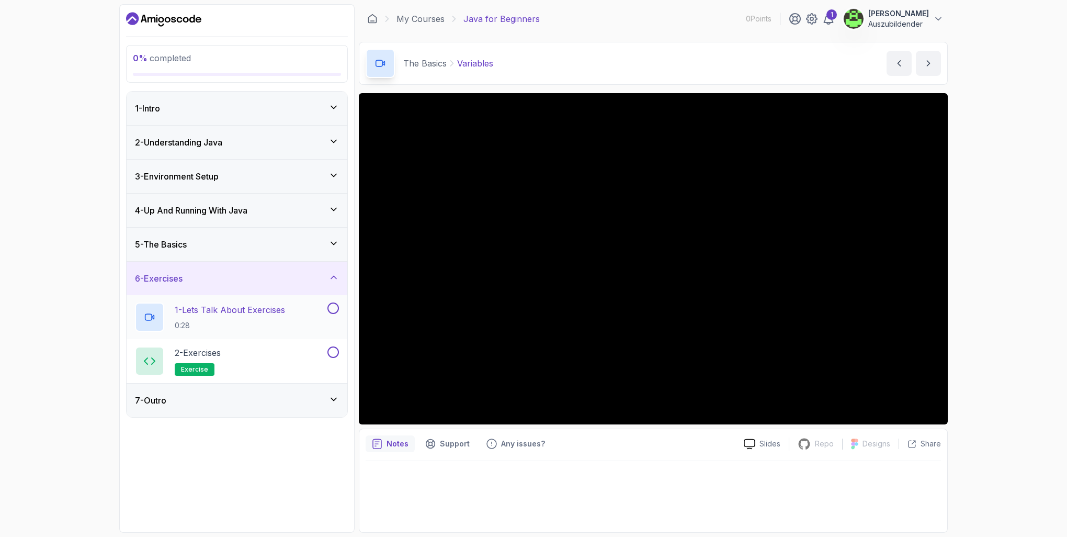
click at [290, 315] on div "1 - Lets Talk About Exercises 0:28" at bounding box center [230, 316] width 190 height 29
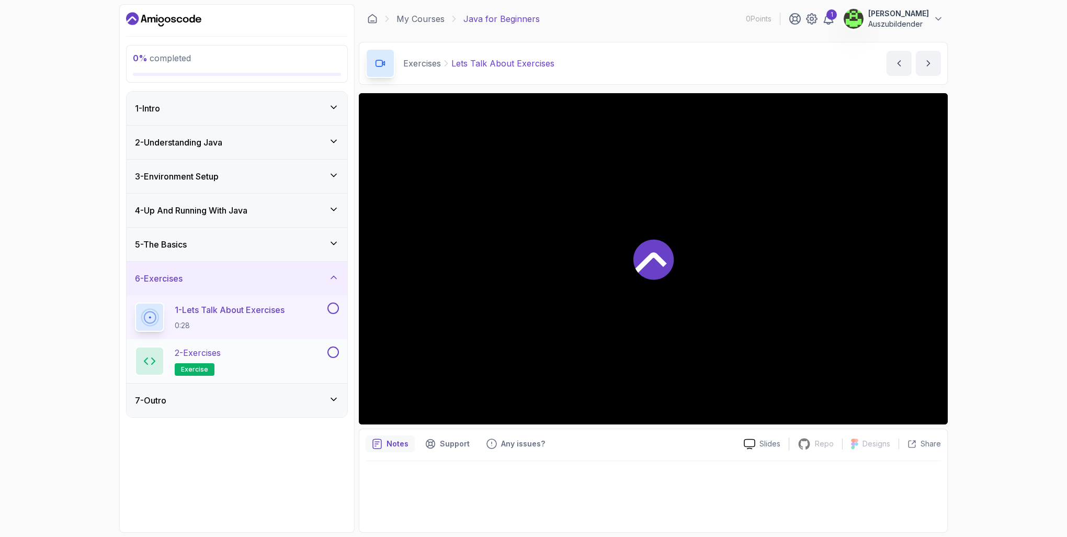
click at [277, 357] on div "2 - Exercises exercise" at bounding box center [230, 360] width 190 height 29
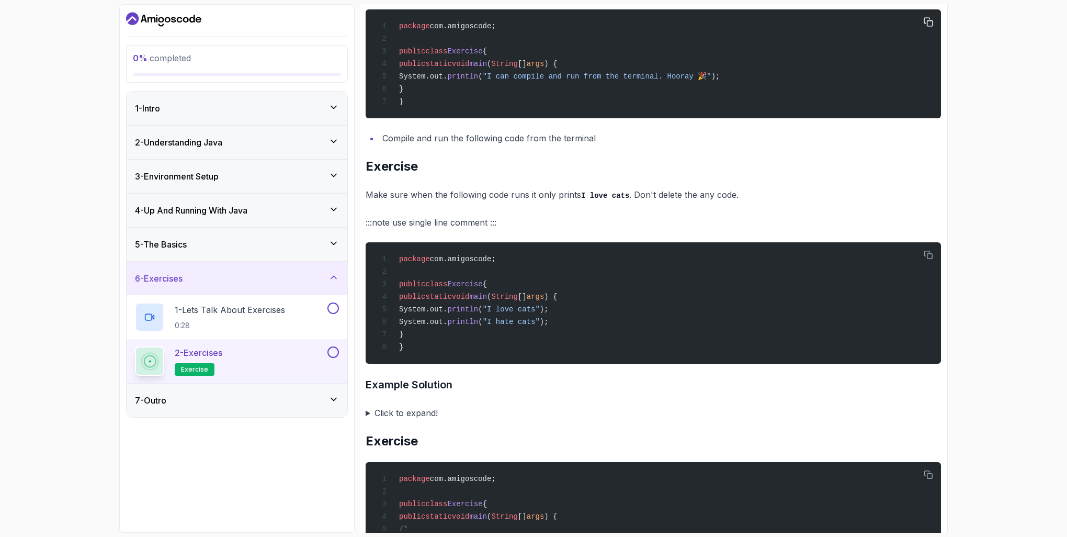
scroll to position [314, 0]
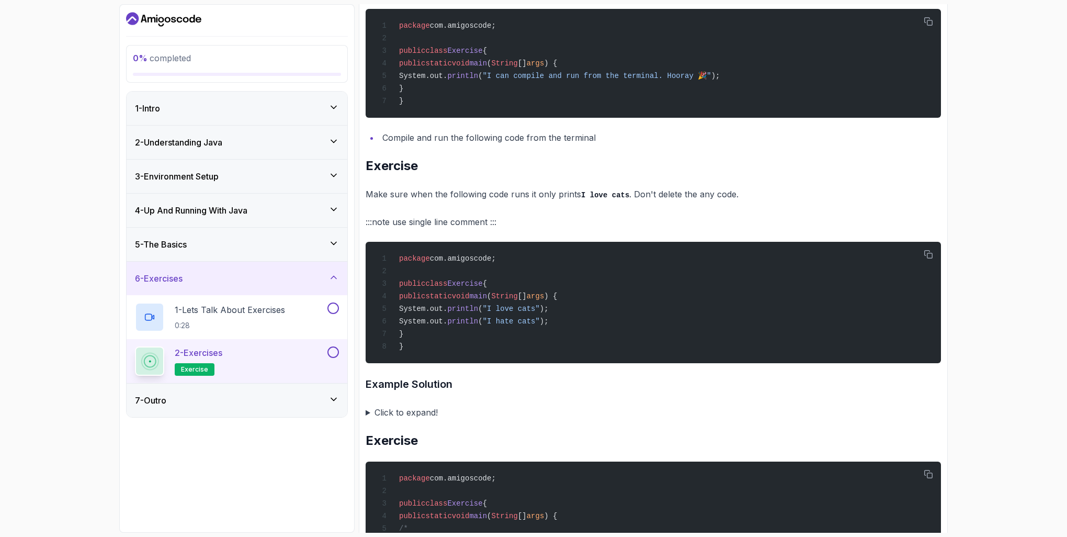
click at [479, 415] on summary "Click to expand!" at bounding box center [654, 412] width 576 height 15
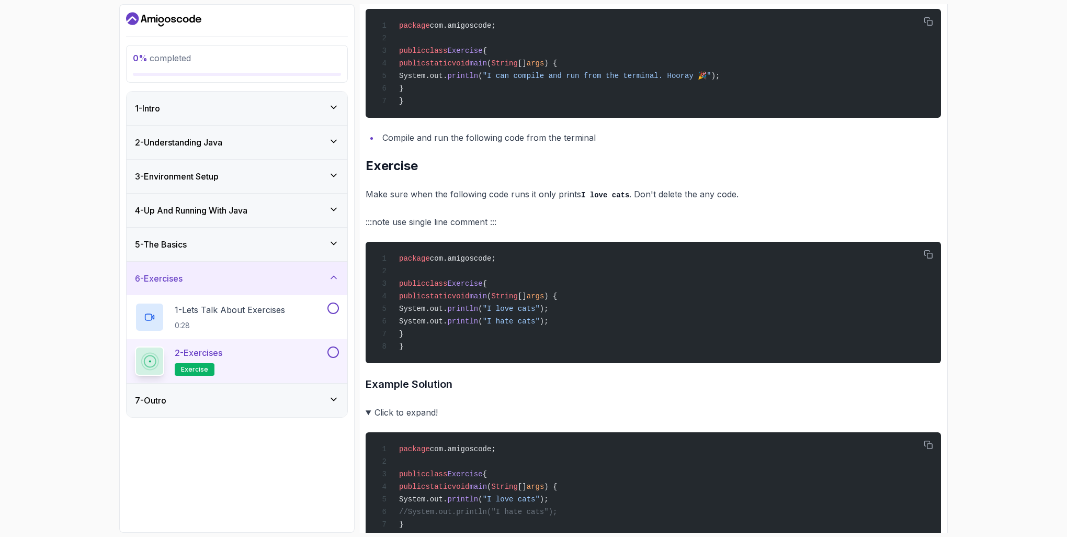
click at [479, 415] on summary "Click to expand!" at bounding box center [654, 412] width 576 height 15
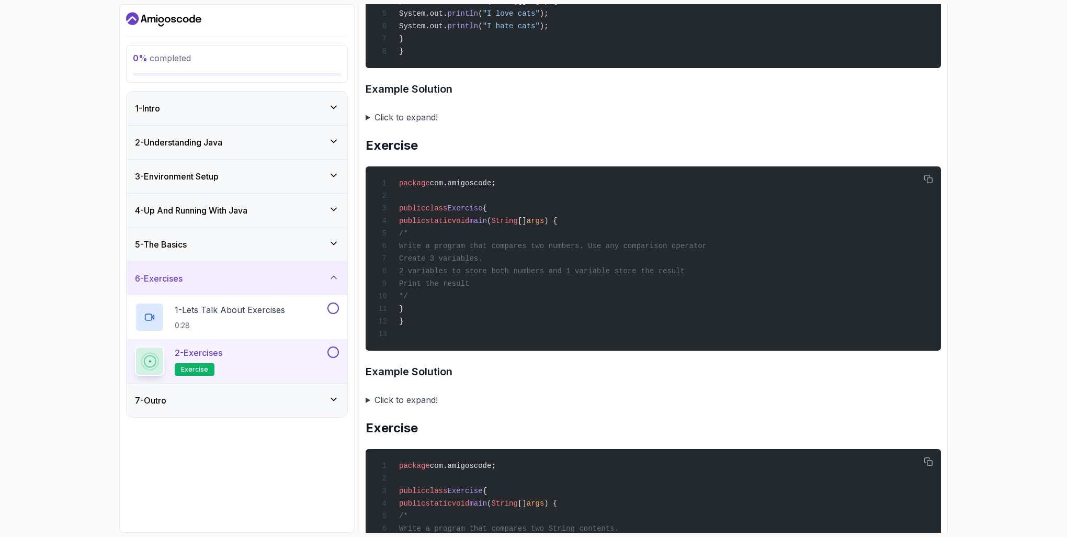
scroll to position [628, 0]
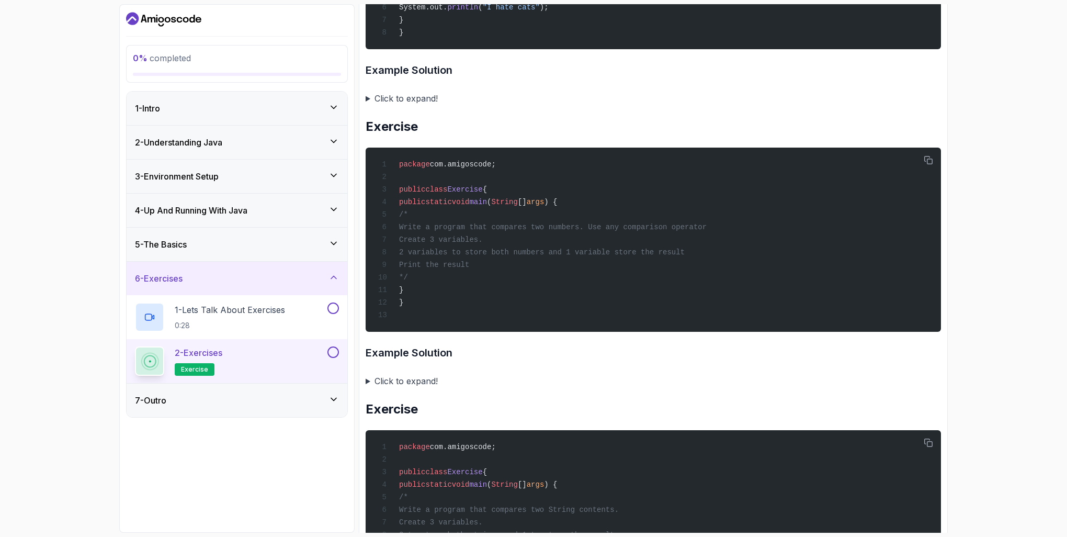
click at [472, 380] on summary "Click to expand!" at bounding box center [654, 381] width 576 height 15
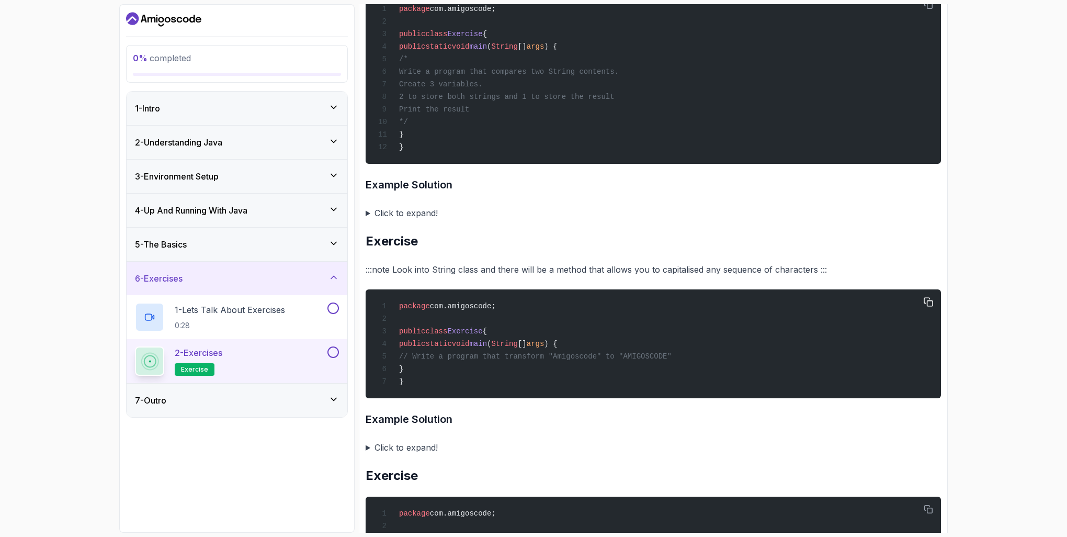
scroll to position [1465, 0]
